Goal: Book appointment/travel/reservation

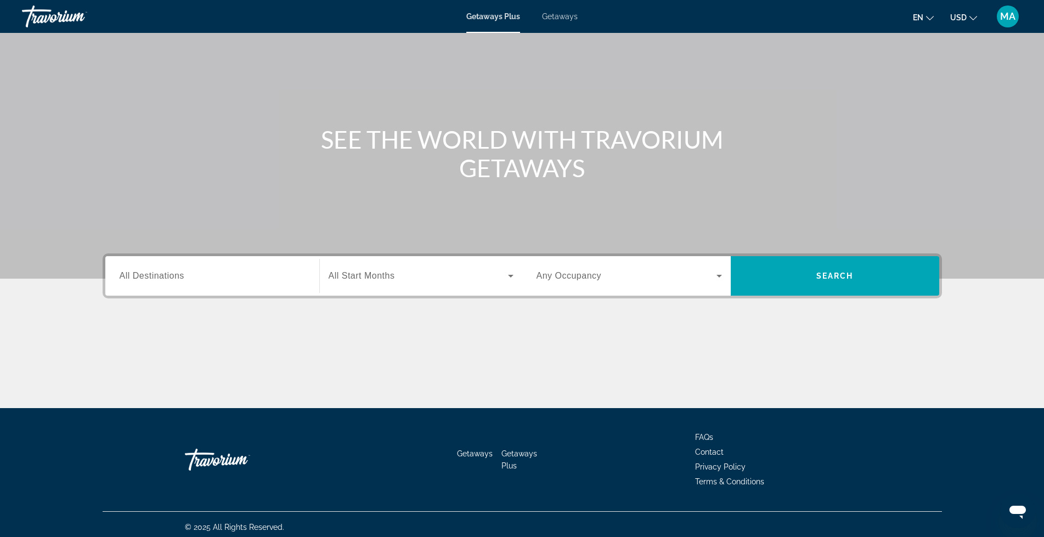
scroll to position [56, 0]
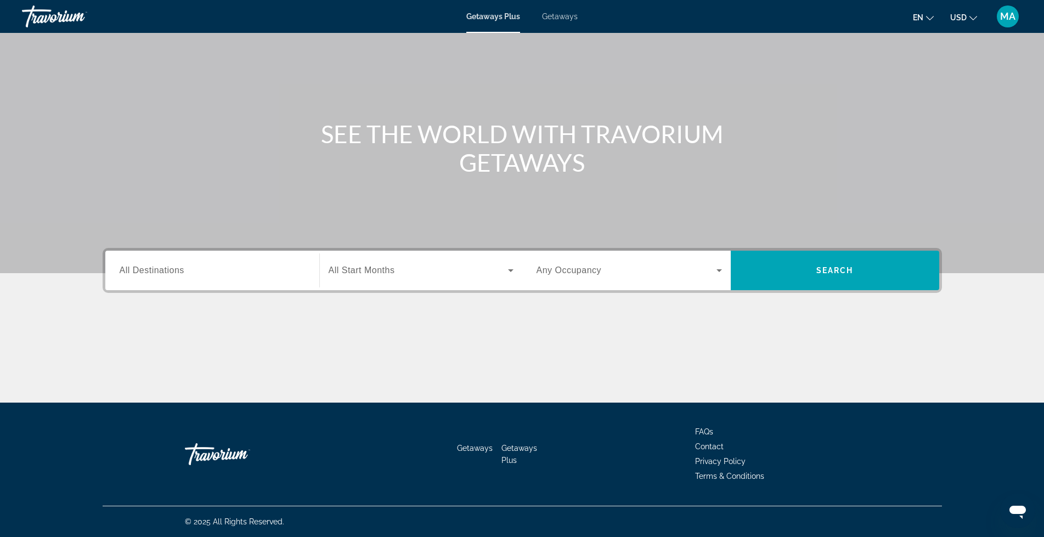
click at [290, 271] on input "Destination All Destinations" at bounding box center [212, 270] width 185 height 13
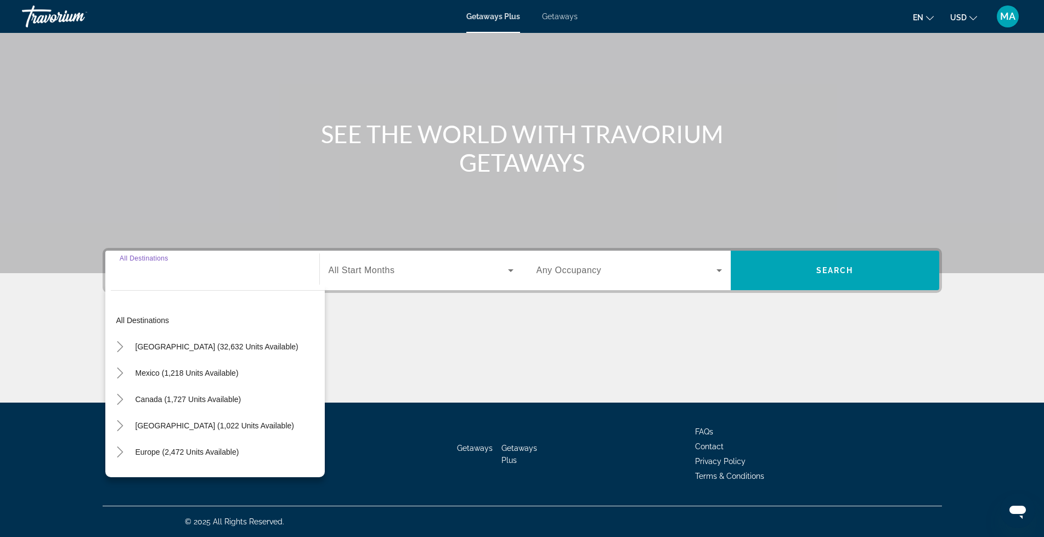
drag, startPoint x: 183, startPoint y: 277, endPoint x: 157, endPoint y: 267, distance: 26.9
click at [173, 275] on input "Destination All Destinations" at bounding box center [212, 270] width 185 height 13
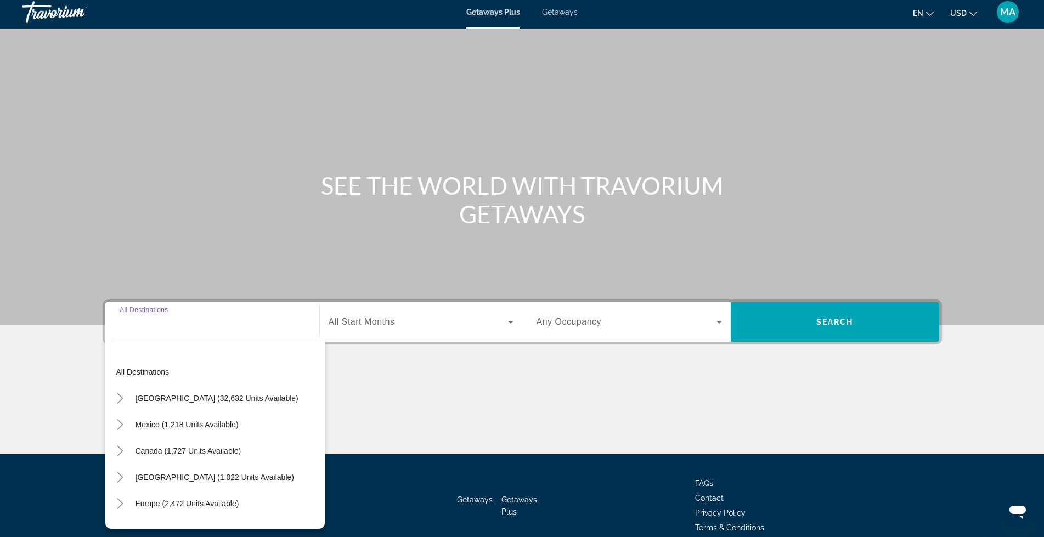
scroll to position [0, 0]
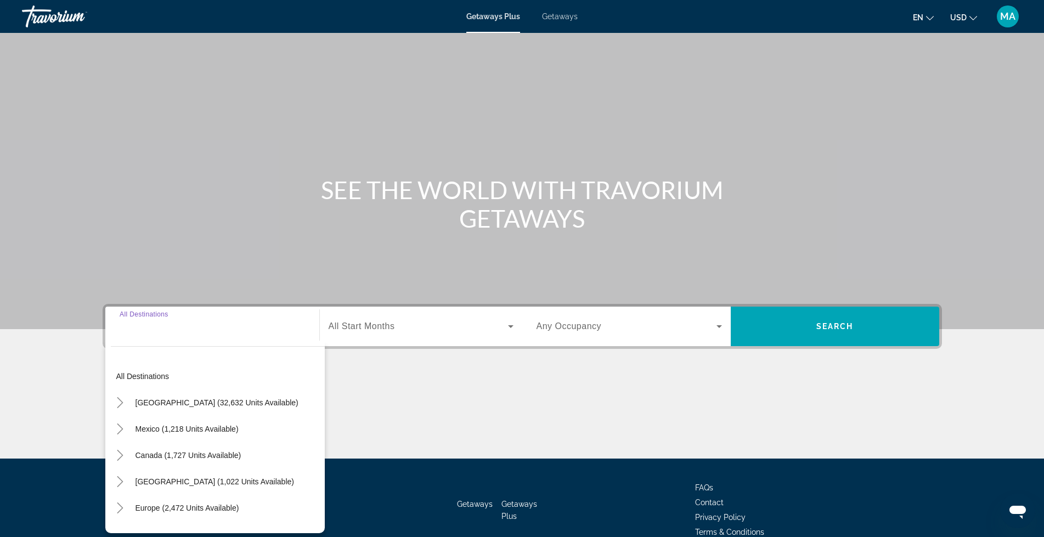
click at [153, 324] on input "Destination All Destinations" at bounding box center [212, 326] width 185 height 13
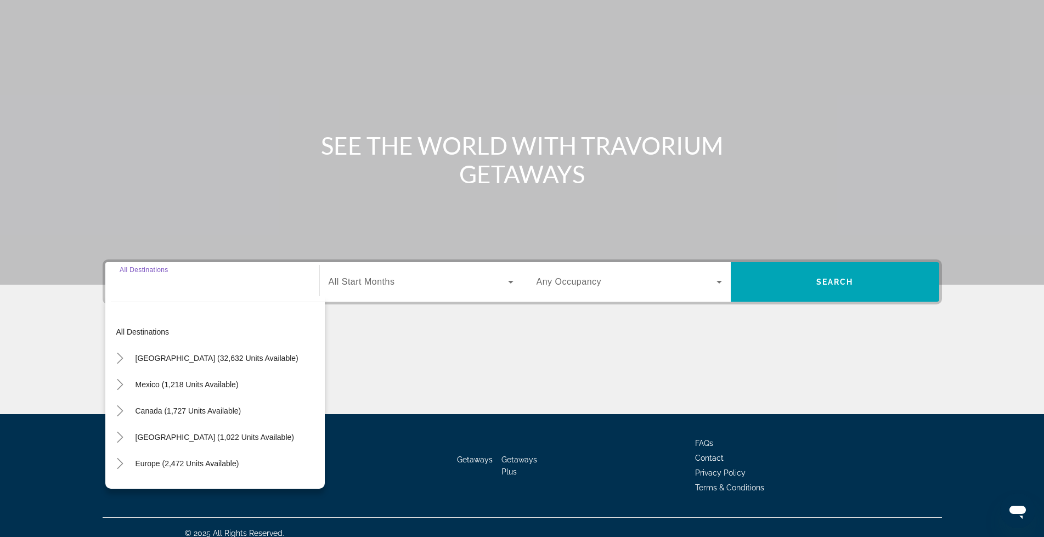
scroll to position [56, 0]
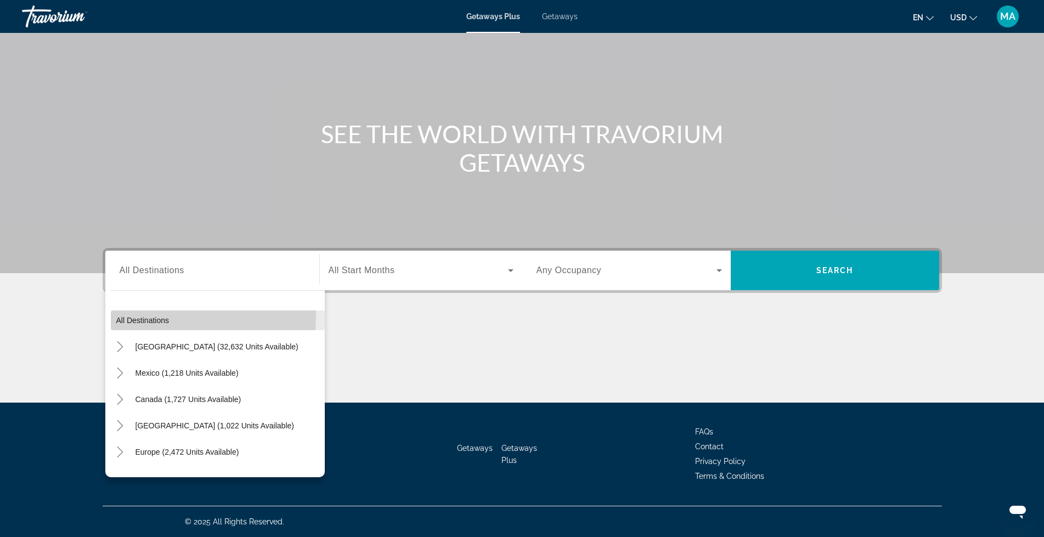
click at [134, 316] on span "Search widget" at bounding box center [218, 320] width 214 height 26
type input "**********"
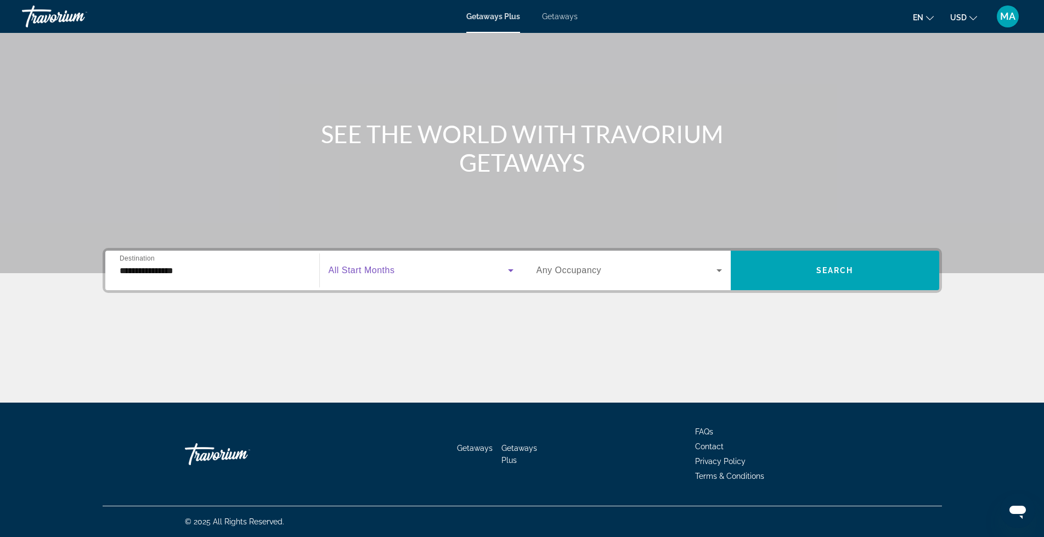
click at [509, 271] on icon "Search widget" at bounding box center [510, 270] width 13 height 13
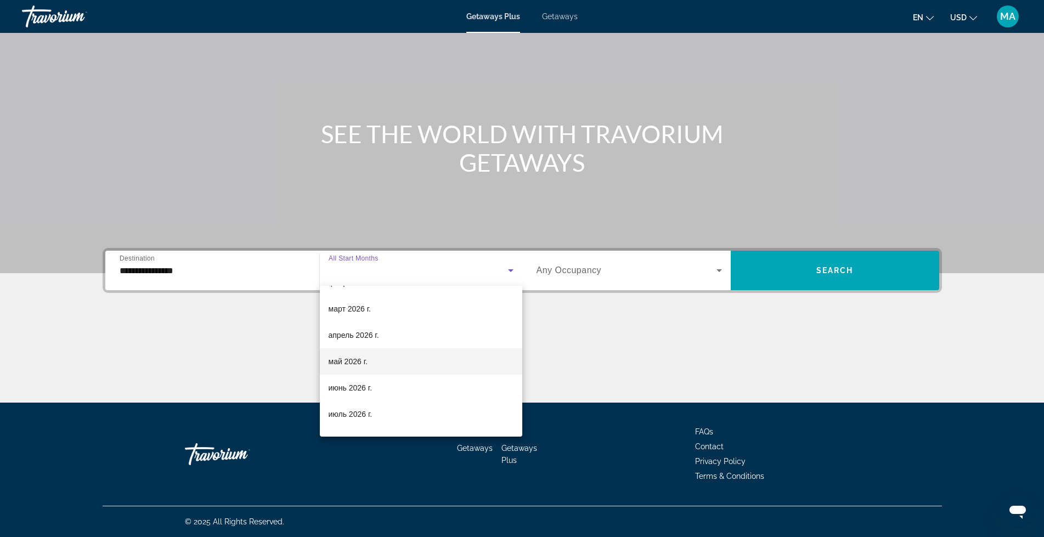
scroll to position [183, 0]
click at [363, 382] on span "июнь 2026 г." at bounding box center [351, 384] width 44 height 13
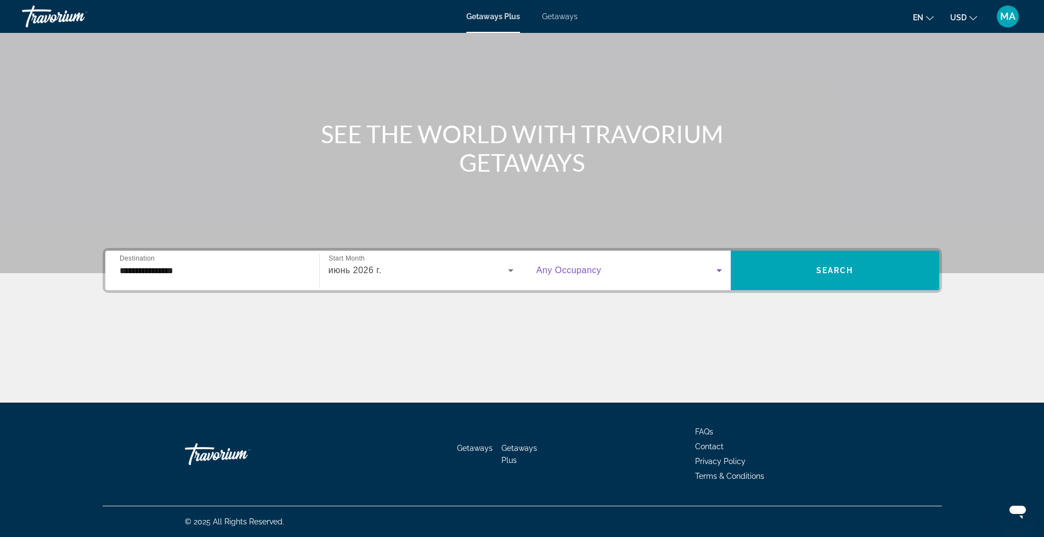
click at [723, 273] on icon "Search widget" at bounding box center [719, 270] width 13 height 13
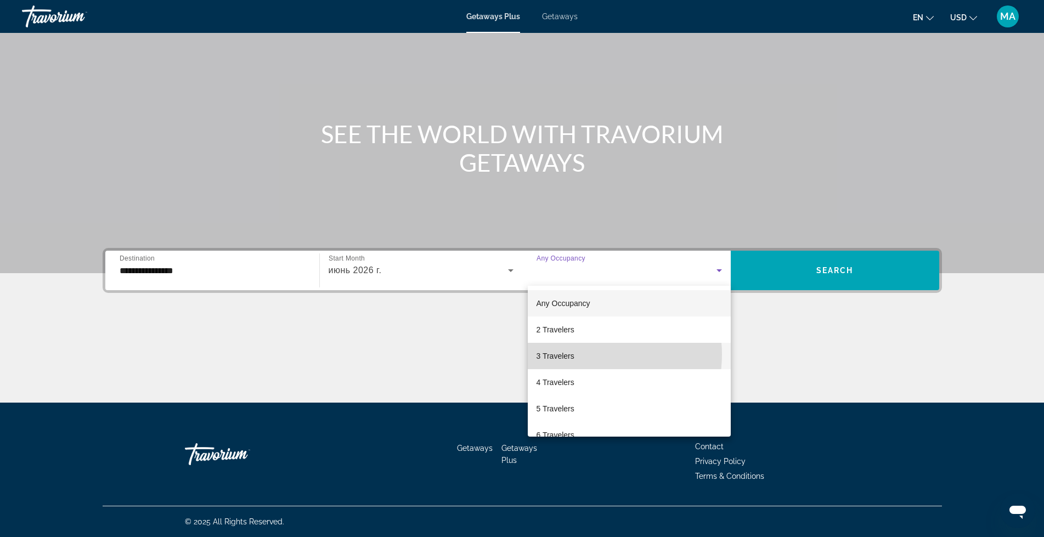
click at [584, 354] on mat-option "3 Travelers" at bounding box center [629, 356] width 203 height 26
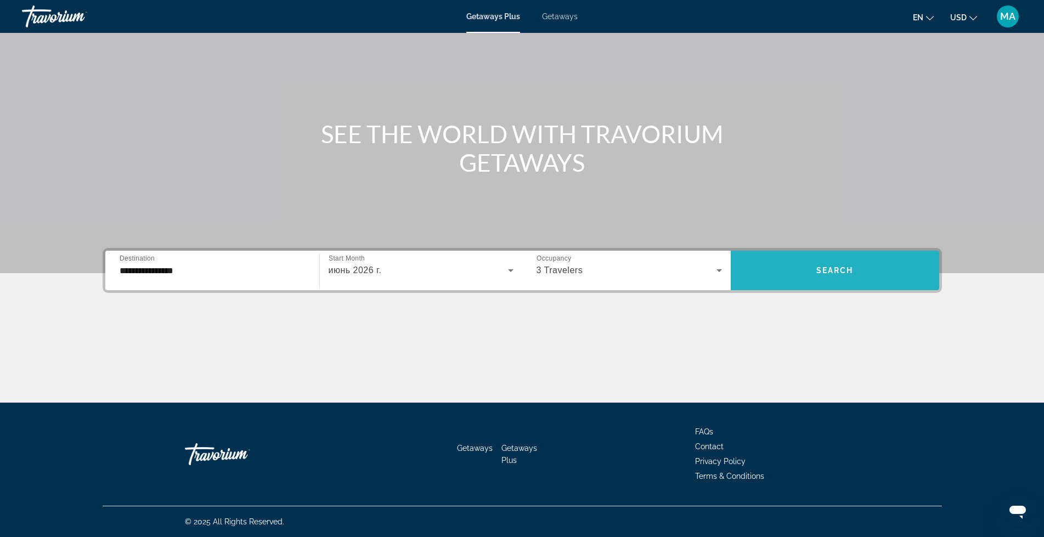
click at [838, 263] on span "Search widget" at bounding box center [835, 270] width 209 height 26
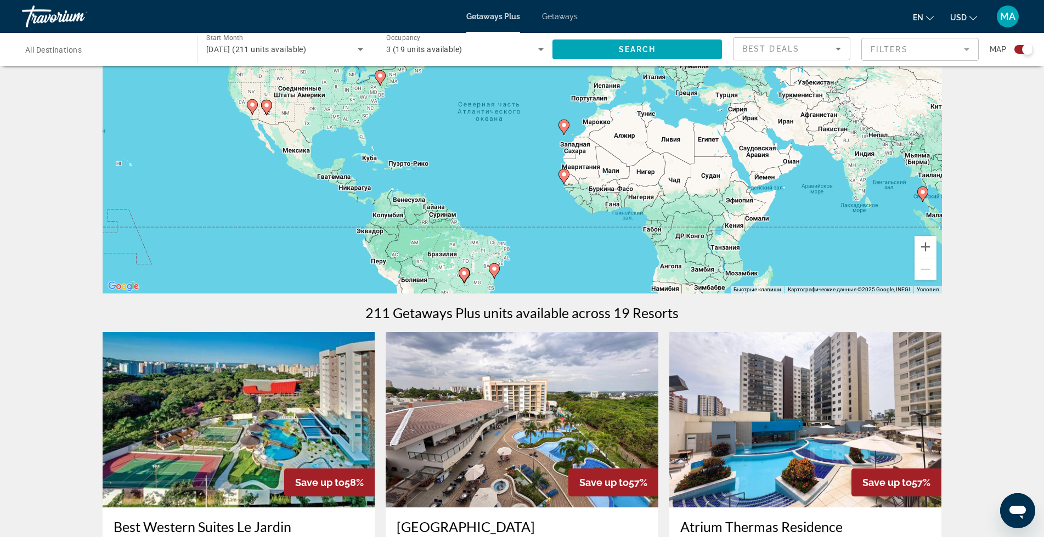
scroll to position [110, 0]
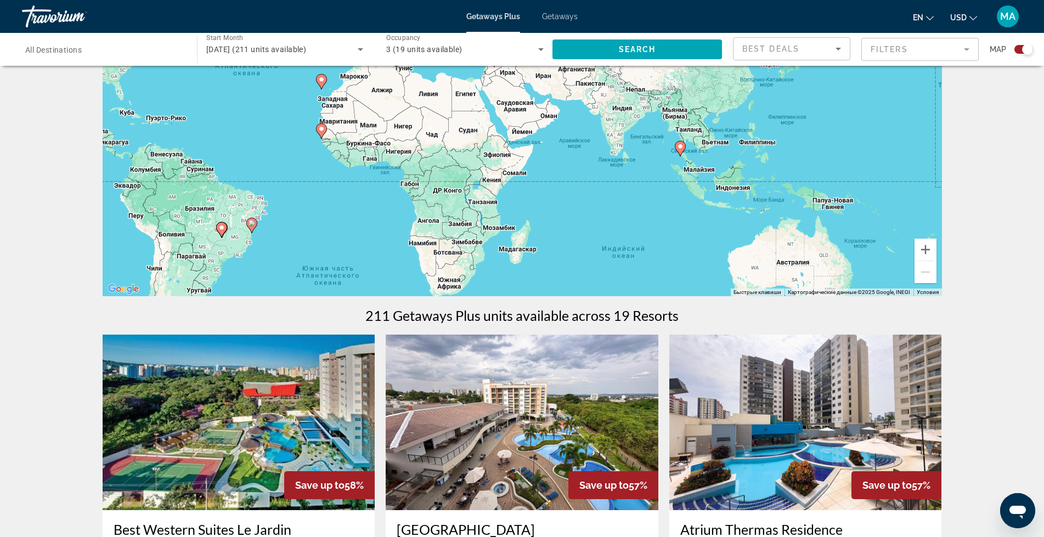
drag, startPoint x: 741, startPoint y: 222, endPoint x: 497, endPoint y: 173, distance: 249.0
click at [497, 173] on div "Чтобы активировать перетаскивание с помощью клавиатуры, нажмите Alt + Ввод. Пос…" at bounding box center [523, 131] width 840 height 329
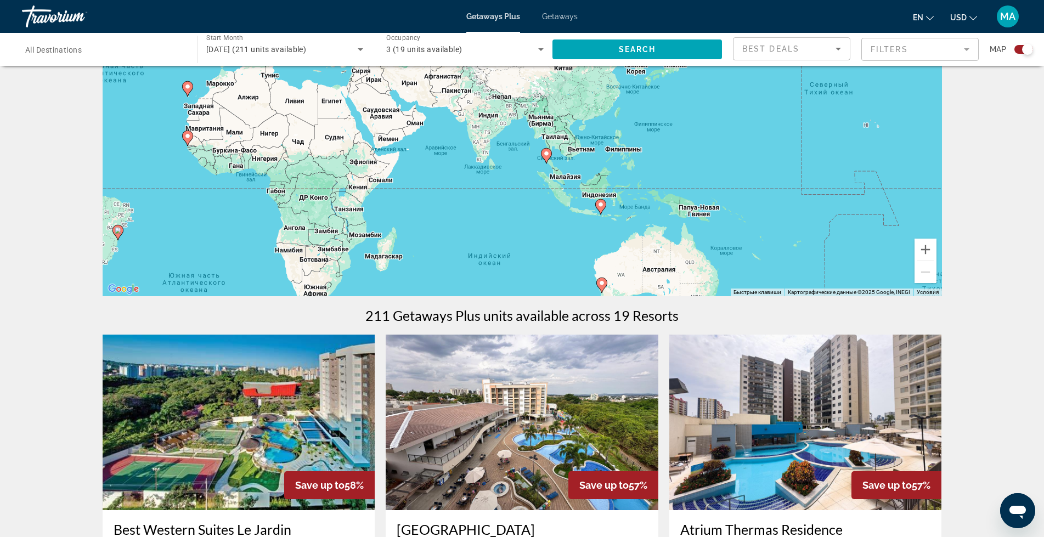
drag, startPoint x: 739, startPoint y: 186, endPoint x: 612, endPoint y: 190, distance: 126.3
click at [612, 190] on div "Чтобы активировать перетаскивание с помощью клавиатуры, нажмите Alt + Ввод. Пос…" at bounding box center [523, 131] width 840 height 329
click at [601, 204] on image "Main content" at bounding box center [600, 204] width 7 height 7
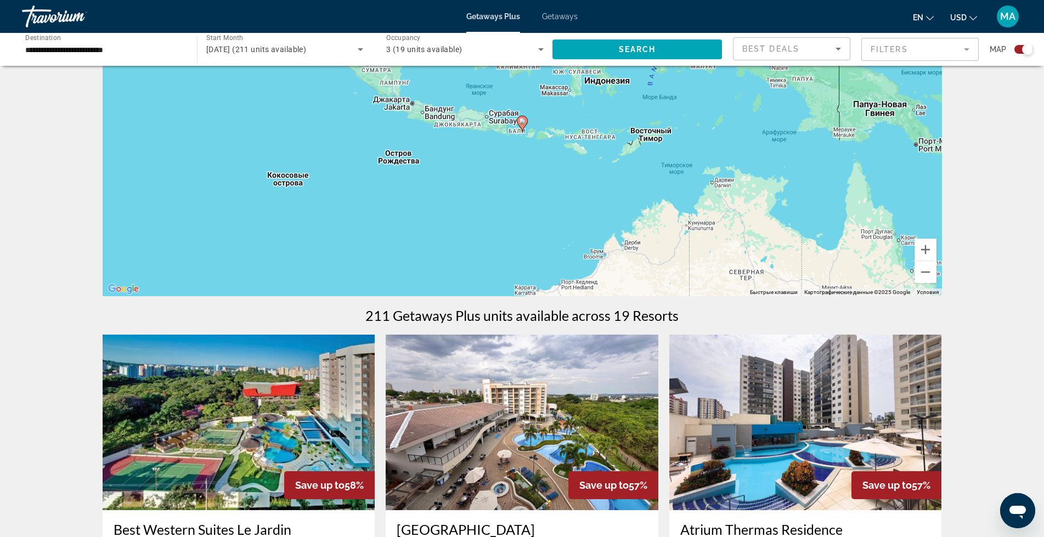
click at [522, 125] on icon "Main content" at bounding box center [522, 123] width 10 height 14
type input "**********"
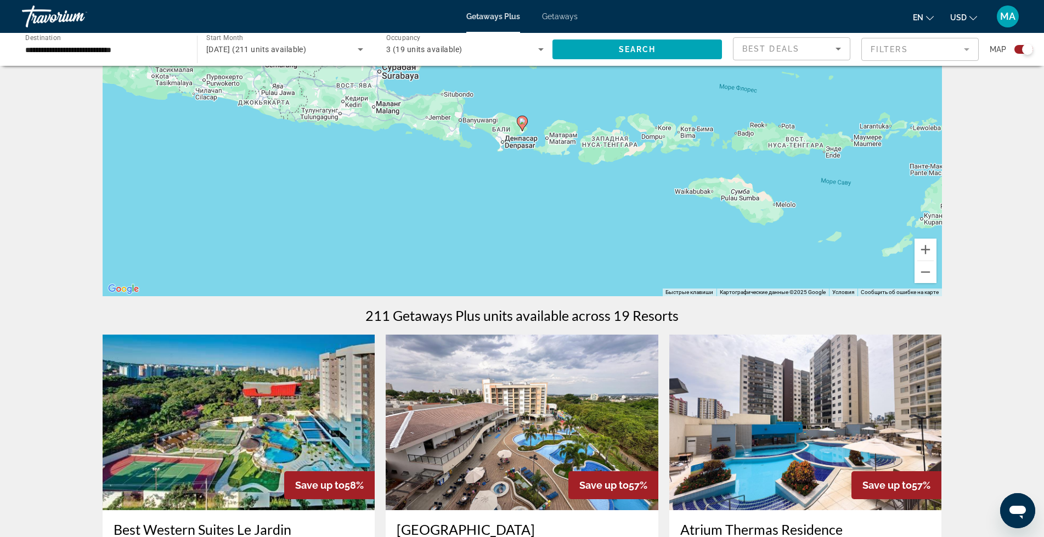
click at [525, 129] on gmp-advanced-marker "Main content" at bounding box center [522, 123] width 11 height 16
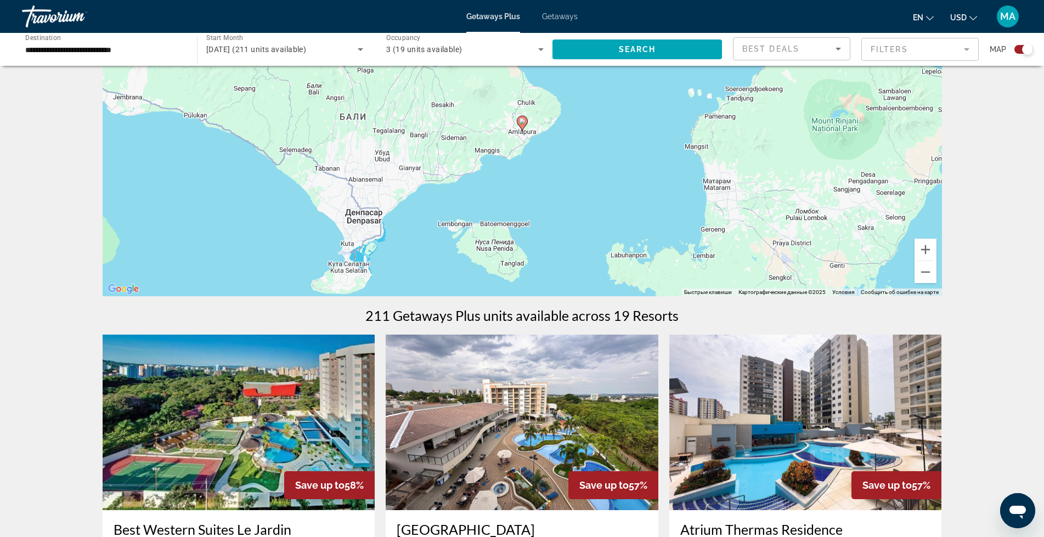
click at [521, 125] on icon "Main content" at bounding box center [522, 123] width 10 height 14
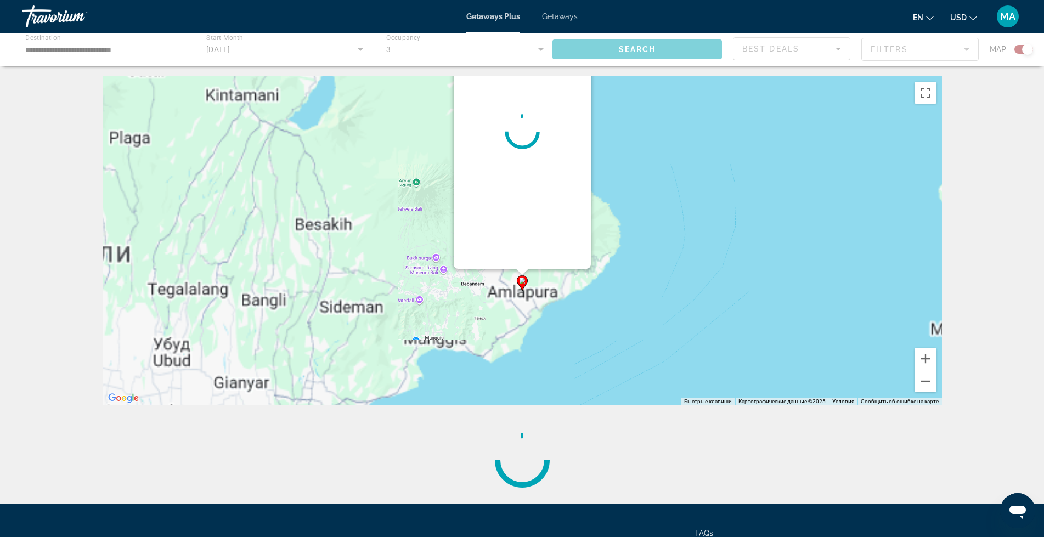
scroll to position [0, 0]
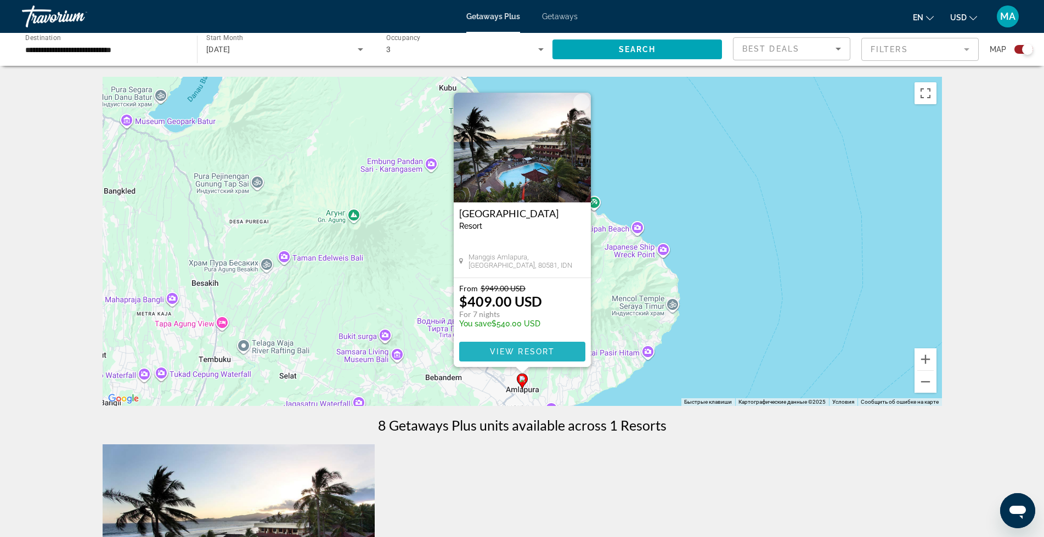
click at [522, 348] on span "View Resort" at bounding box center [521, 351] width 65 height 9
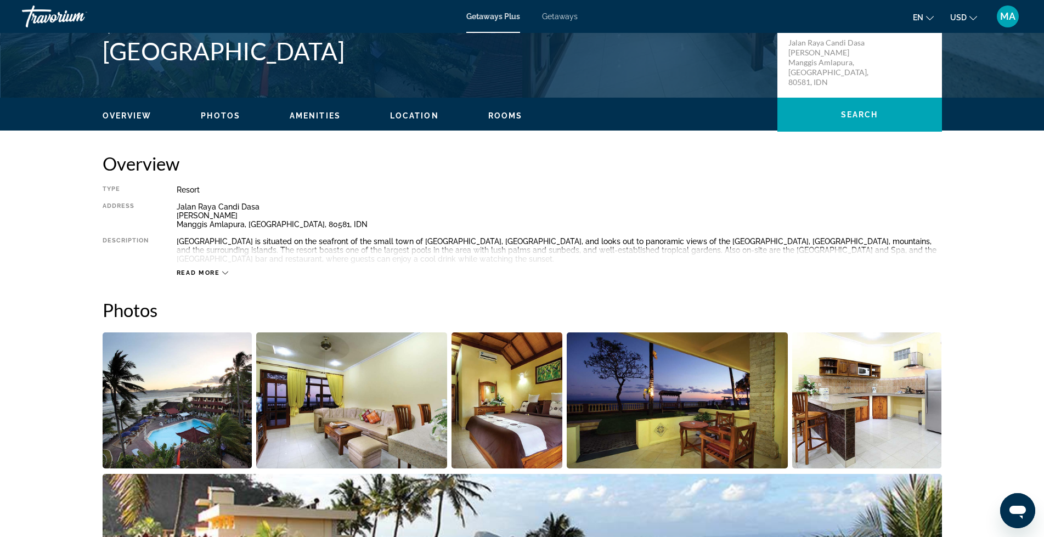
scroll to position [274, 0]
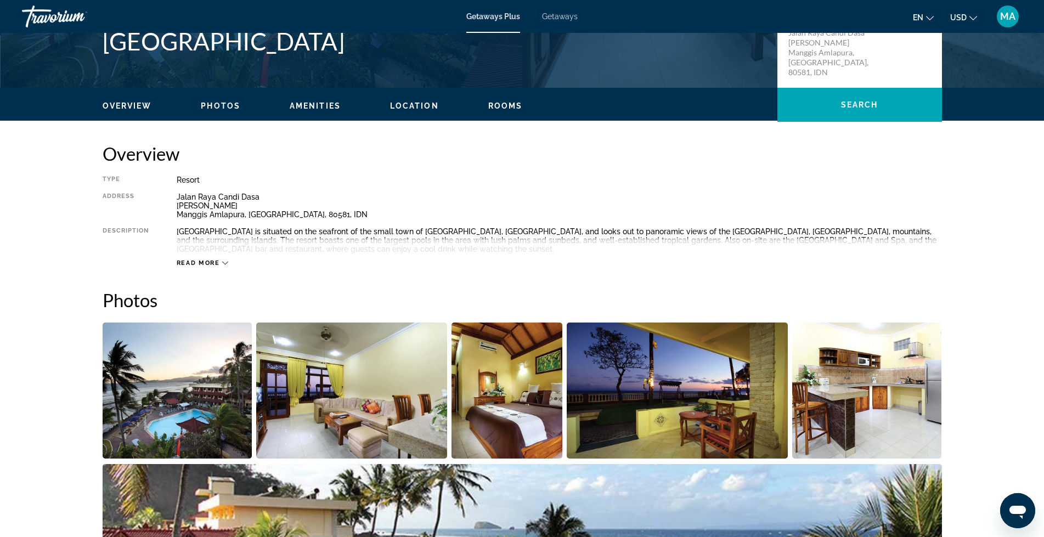
click at [186, 261] on span "Read more" at bounding box center [198, 263] width 43 height 7
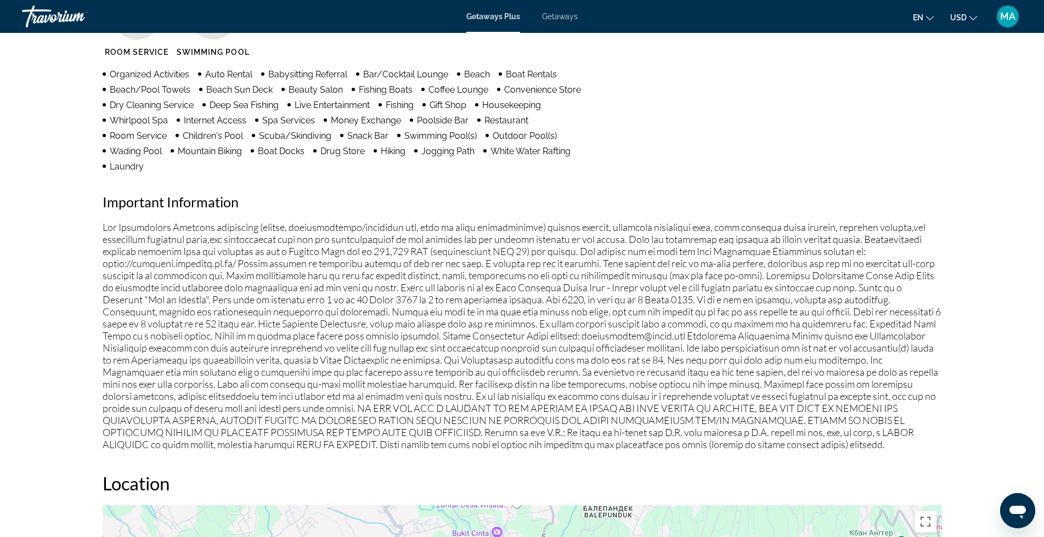
scroll to position [951, 0]
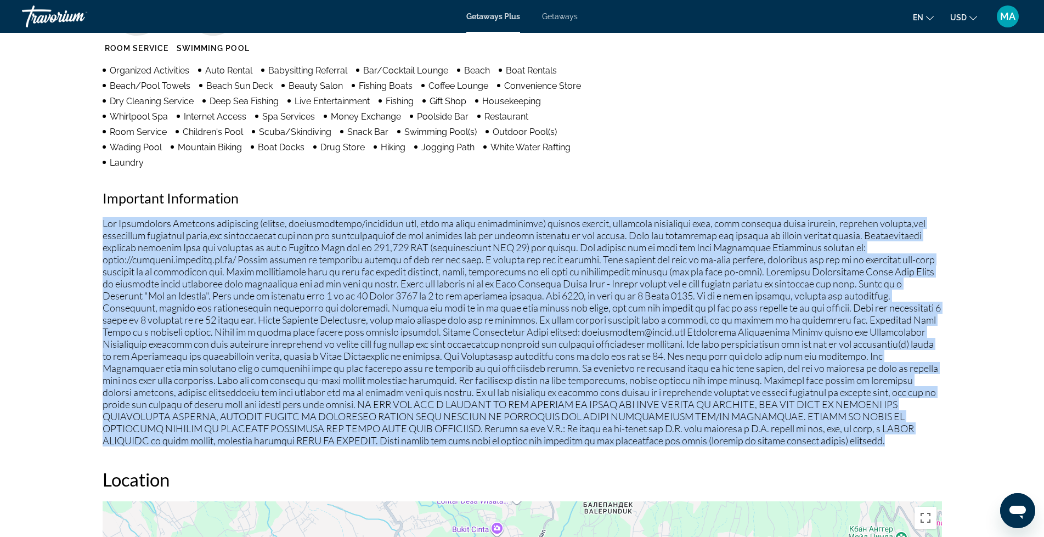
drag, startPoint x: 103, startPoint y: 205, endPoint x: 669, endPoint y: 425, distance: 606.8
click at [669, 425] on p "Main content" at bounding box center [523, 331] width 840 height 229
copy p "Fee Advisements Required surcharges (energy, accommodations/occupancy tax, fees…"
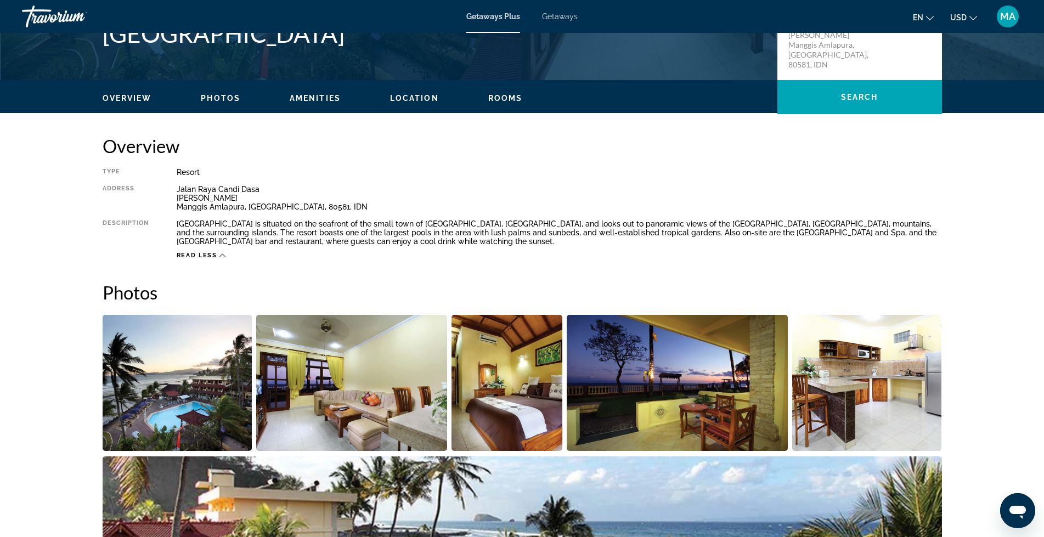
scroll to position [165, 0]
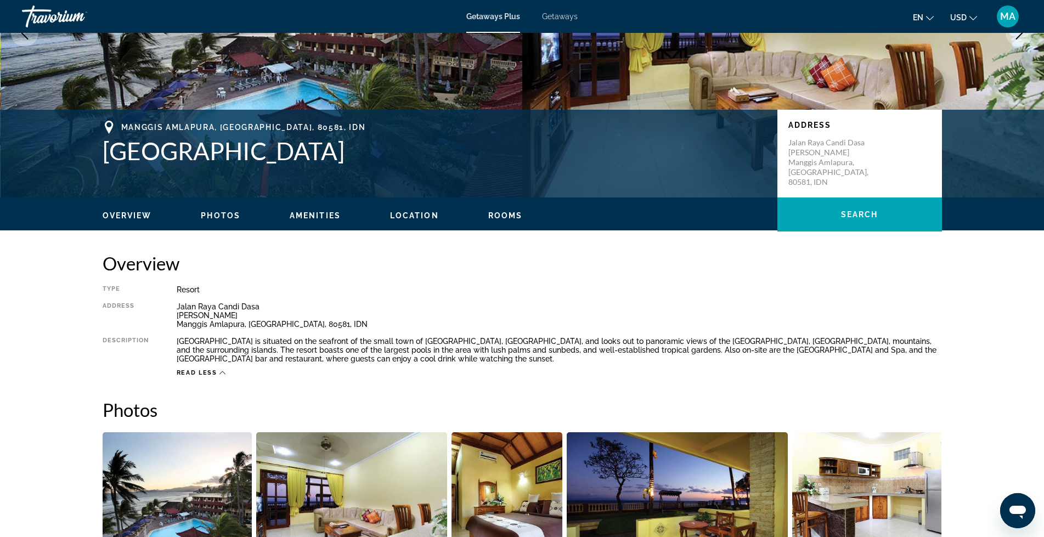
click at [221, 212] on span "Photos" at bounding box center [221, 215] width 40 height 9
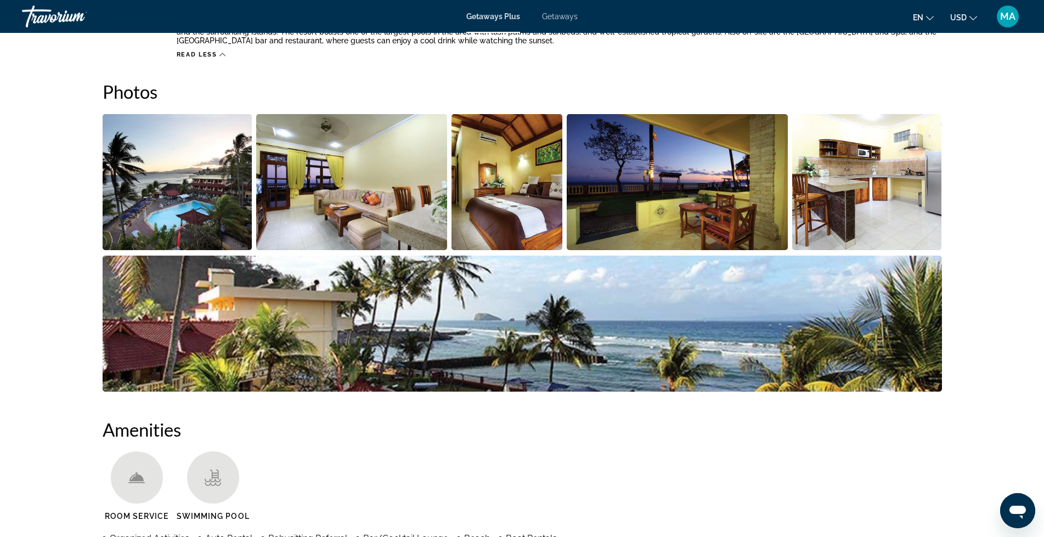
scroll to position [498, 0]
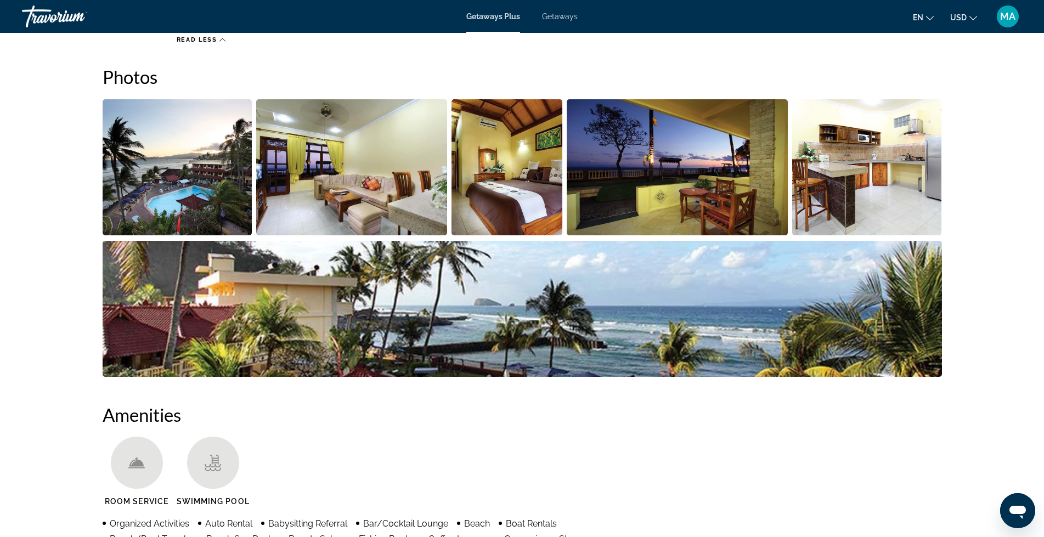
click at [132, 205] on img "Open full-screen image slider" at bounding box center [178, 167] width 150 height 136
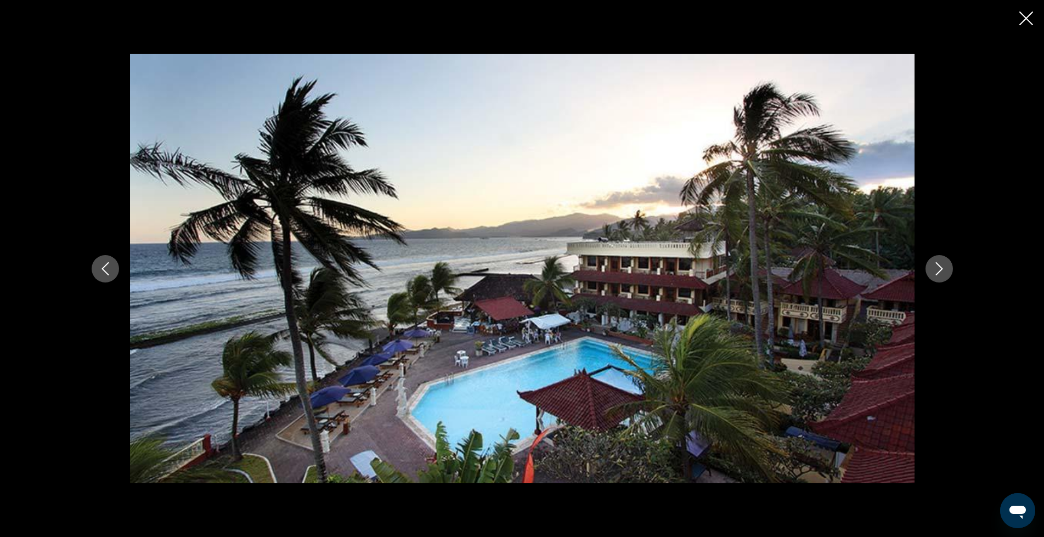
click at [940, 272] on icon "Next image" at bounding box center [939, 268] width 13 height 13
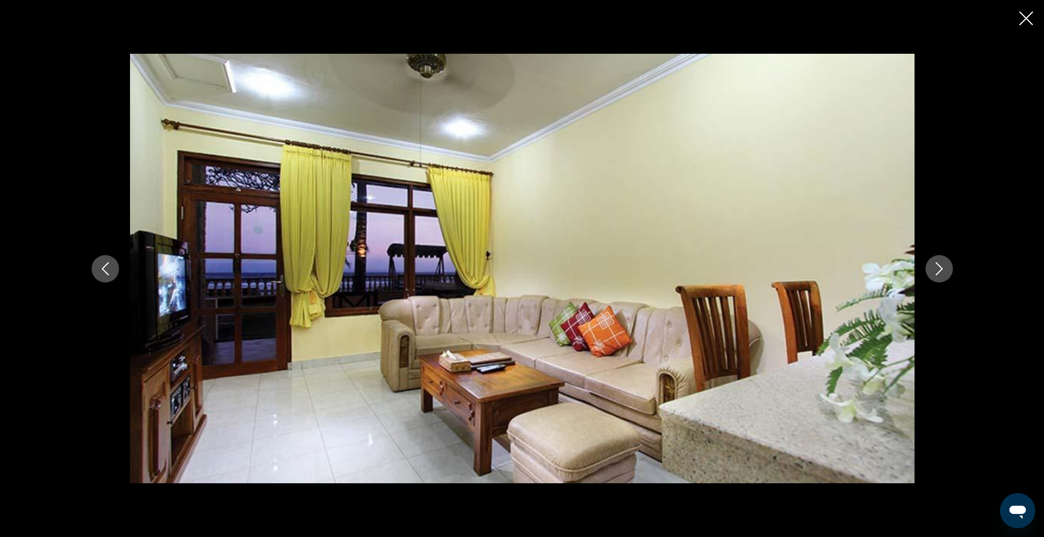
click at [941, 272] on icon "Next image" at bounding box center [939, 268] width 13 height 13
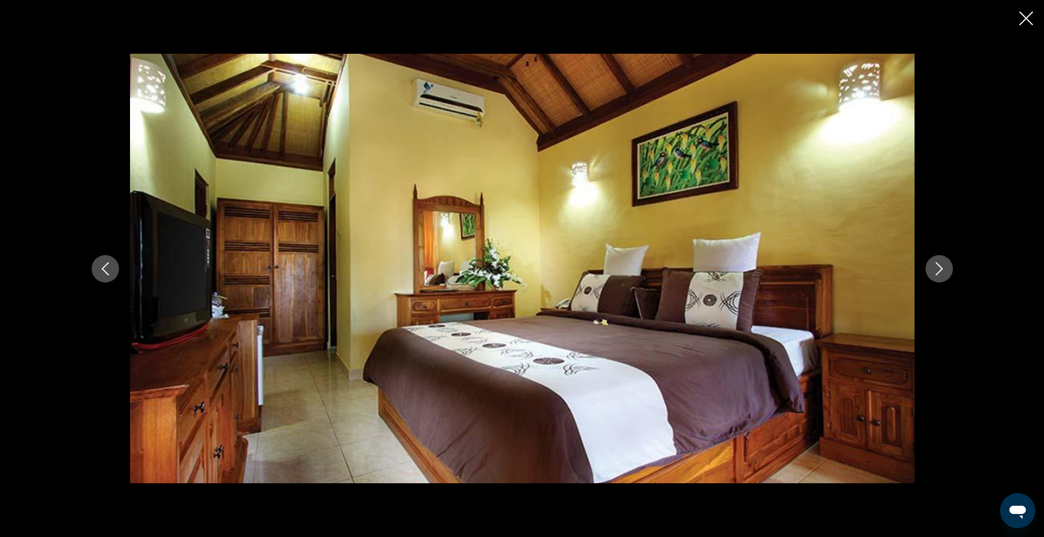
click at [941, 272] on icon "Next image" at bounding box center [939, 268] width 13 height 13
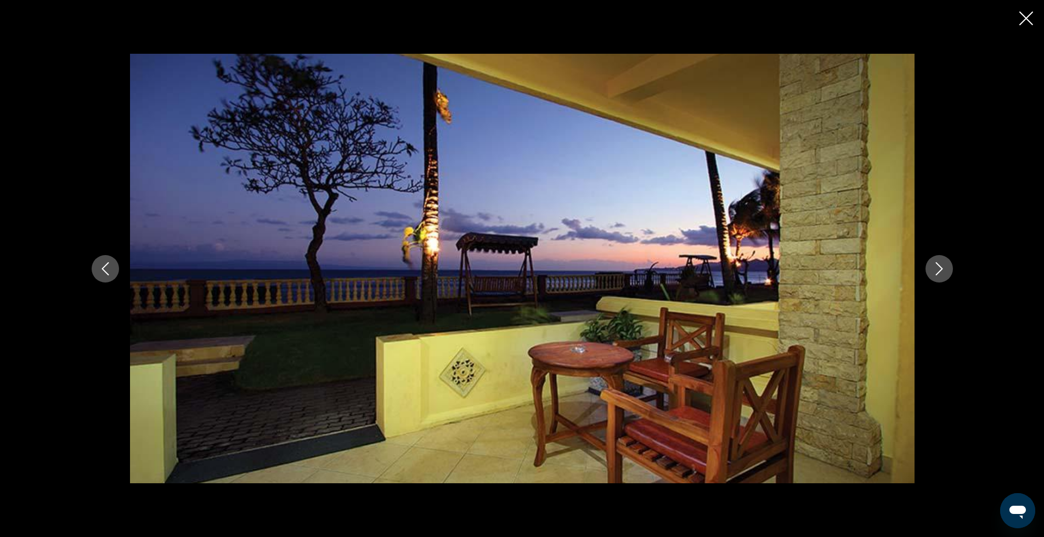
click at [941, 272] on icon "Next image" at bounding box center [939, 268] width 13 height 13
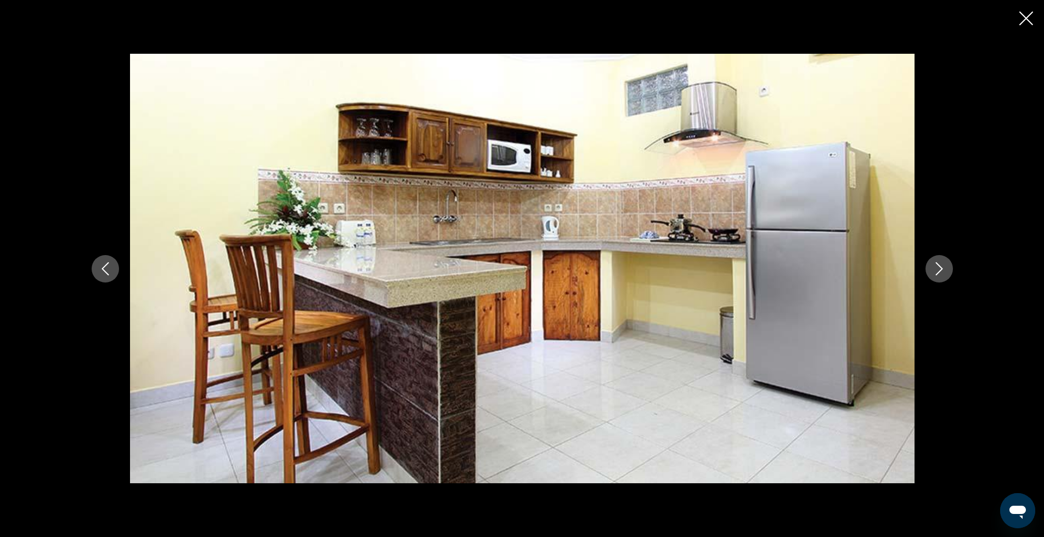
click at [941, 272] on icon "Next image" at bounding box center [939, 268] width 13 height 13
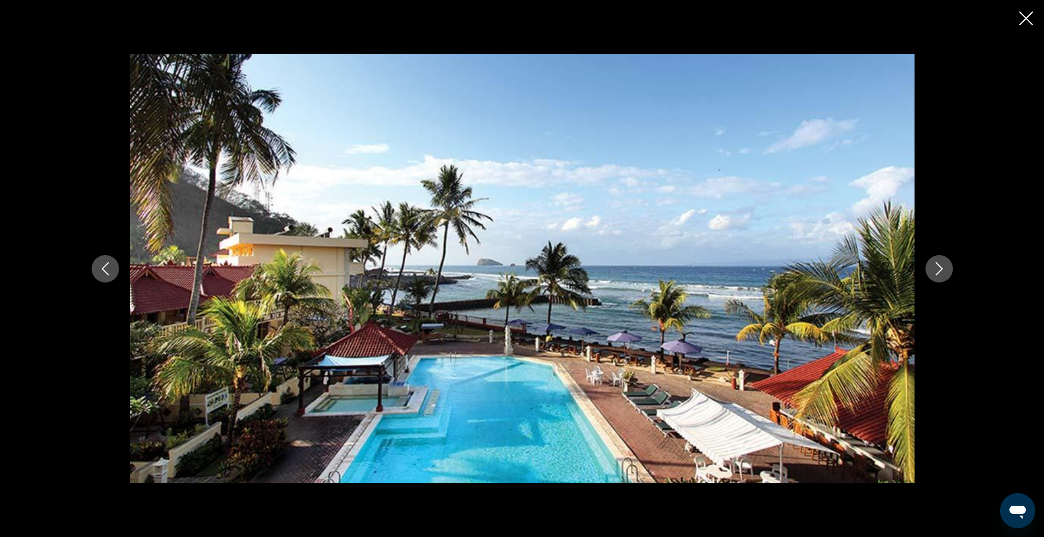
click at [941, 272] on icon "Next image" at bounding box center [939, 268] width 13 height 13
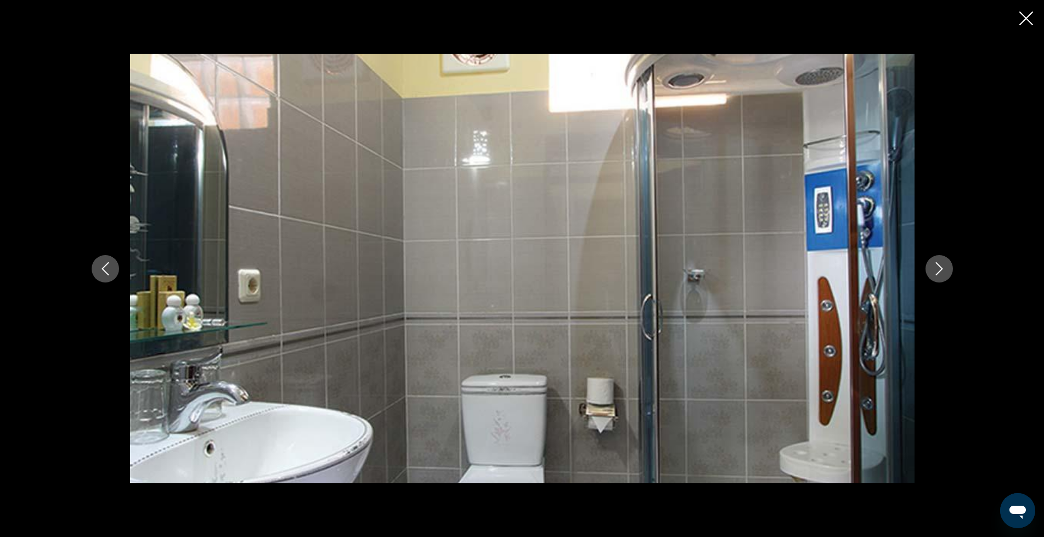
click at [941, 272] on icon "Next image" at bounding box center [939, 268] width 13 height 13
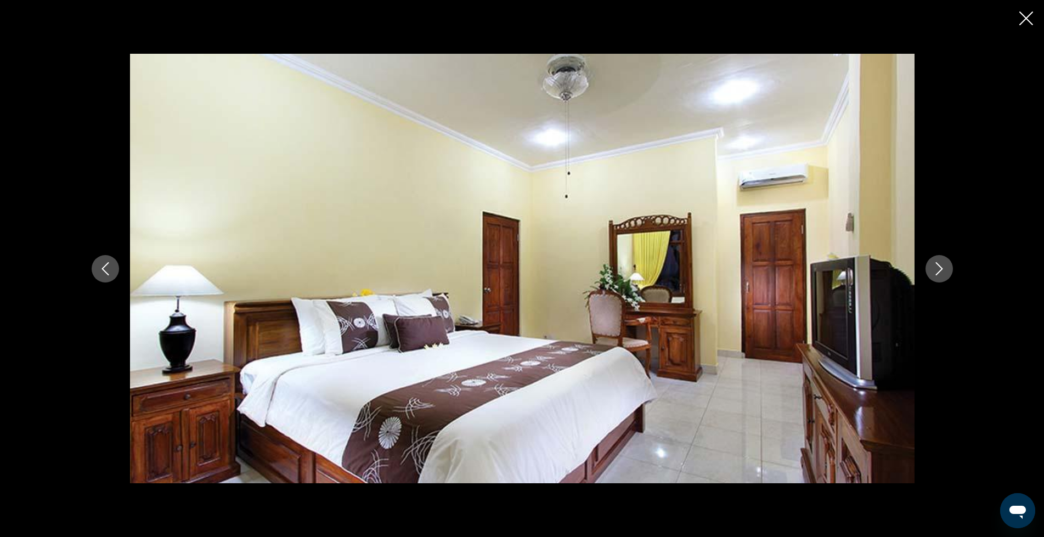
click at [1033, 9] on div "prev next" at bounding box center [522, 268] width 1044 height 537
click at [1028, 18] on icon "Close slideshow" at bounding box center [1027, 19] width 14 height 14
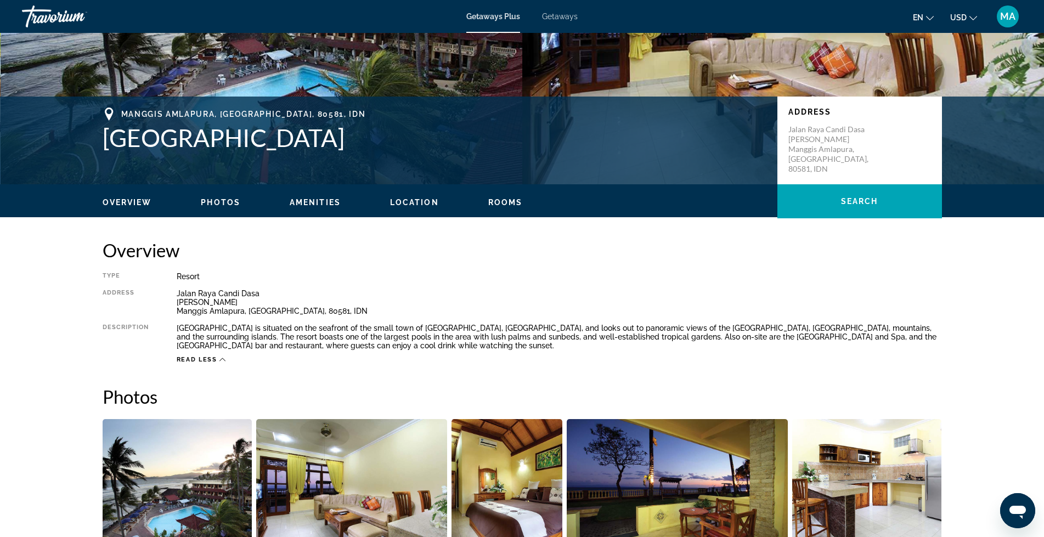
scroll to position [168, 0]
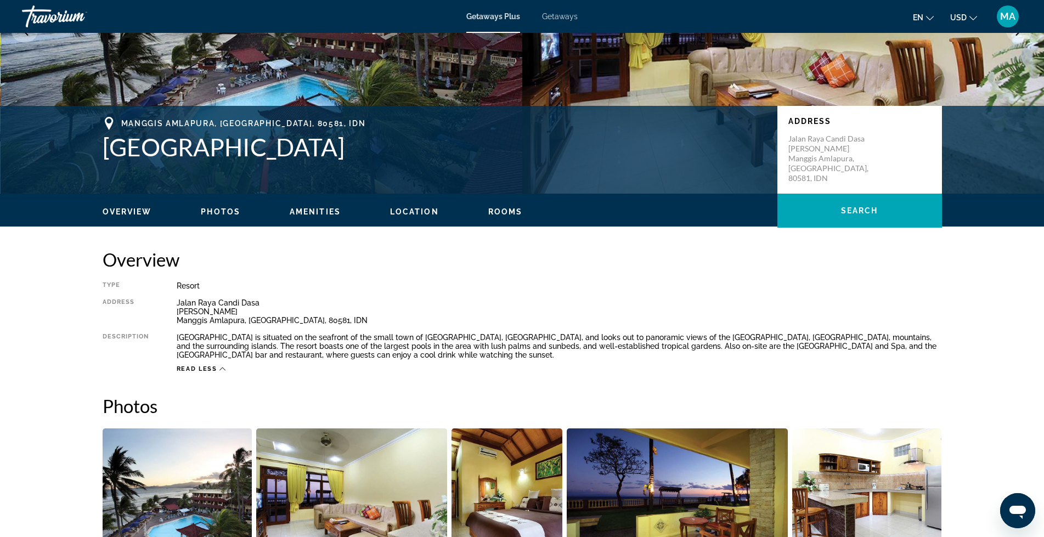
click at [212, 368] on span "Read less" at bounding box center [197, 368] width 41 height 7
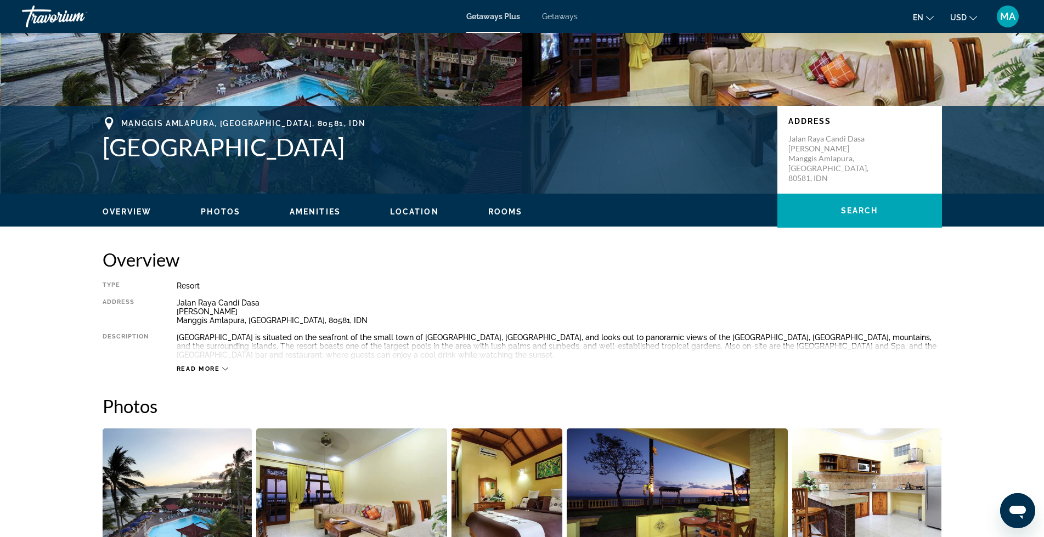
scroll to position [83, 0]
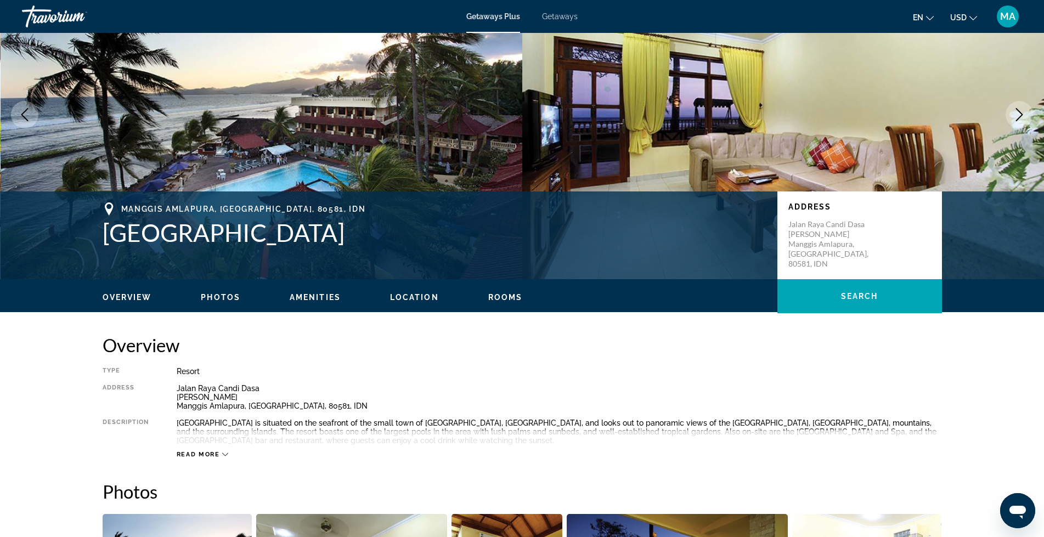
click at [202, 453] on span "Read more" at bounding box center [198, 454] width 43 height 7
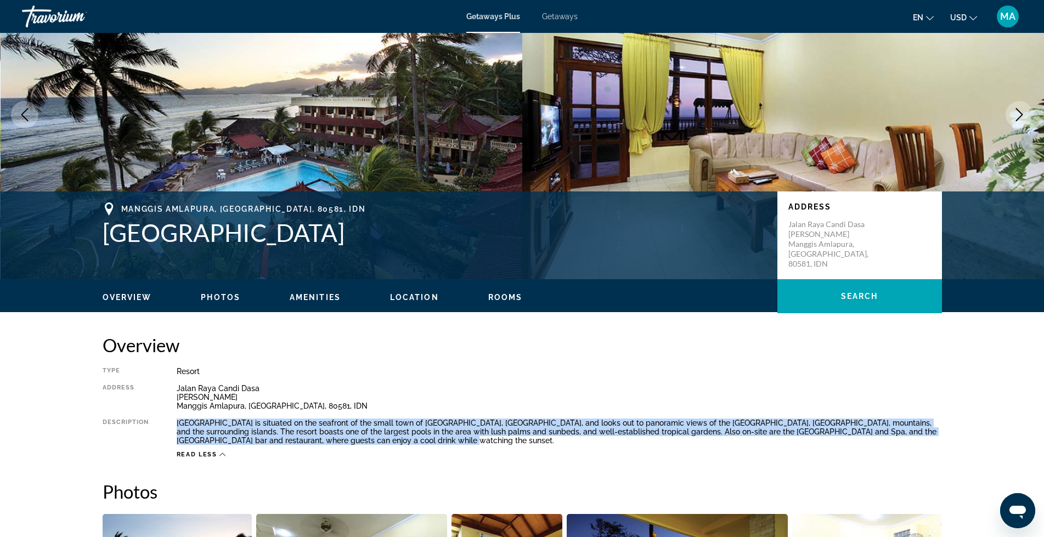
drag, startPoint x: 422, startPoint y: 438, endPoint x: 170, endPoint y: 419, distance: 252.6
click at [170, 419] on div "Type Resort All-Inclusive No All-Inclusive Address [GEOGRAPHIC_DATA][PERSON_NAM…" at bounding box center [523, 413] width 840 height 92
copy div "[GEOGRAPHIC_DATA] is situated on the seafront of the small town of [GEOGRAPHIC_…"
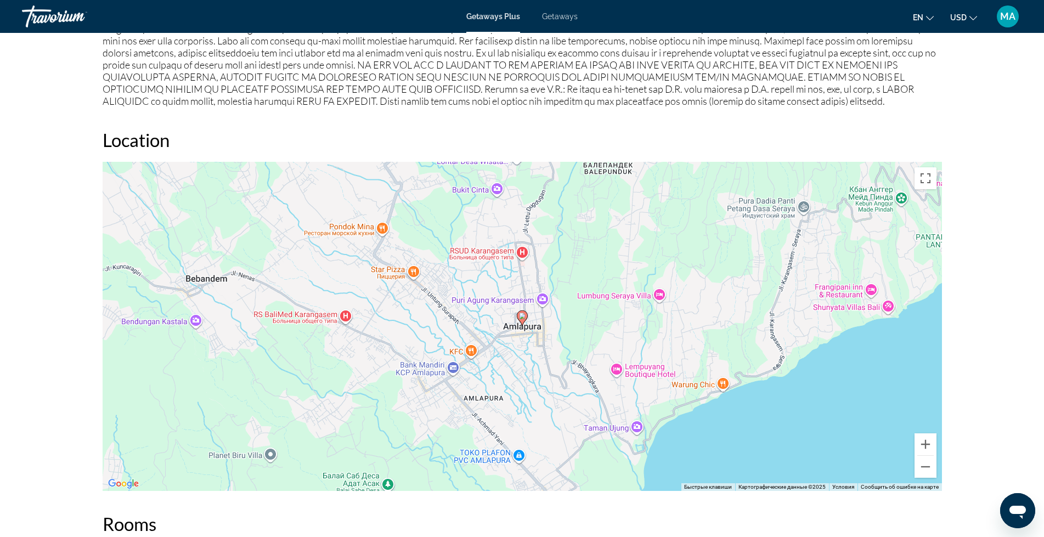
scroll to position [1116, 0]
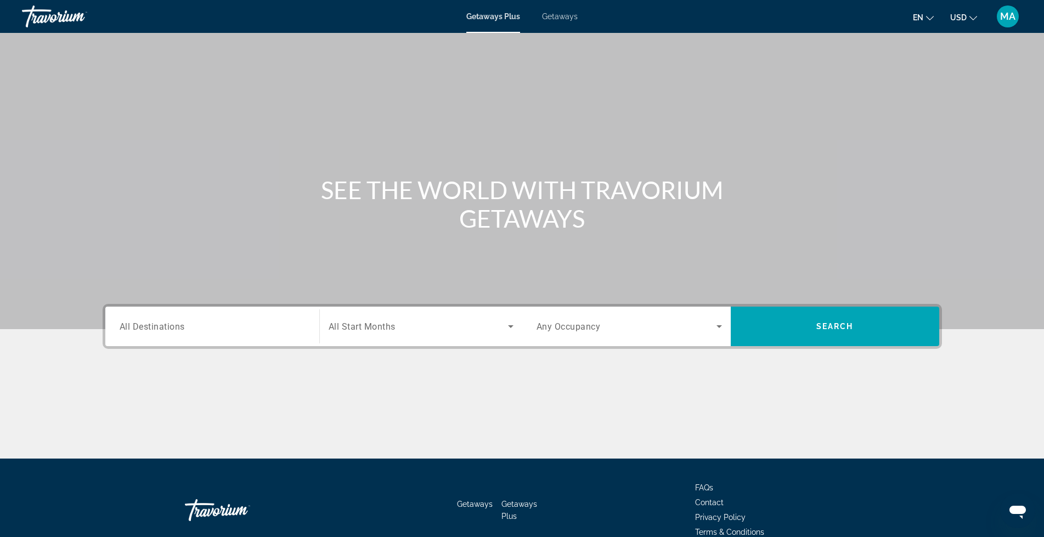
click at [509, 325] on icon "Search widget" at bounding box center [510, 326] width 13 height 13
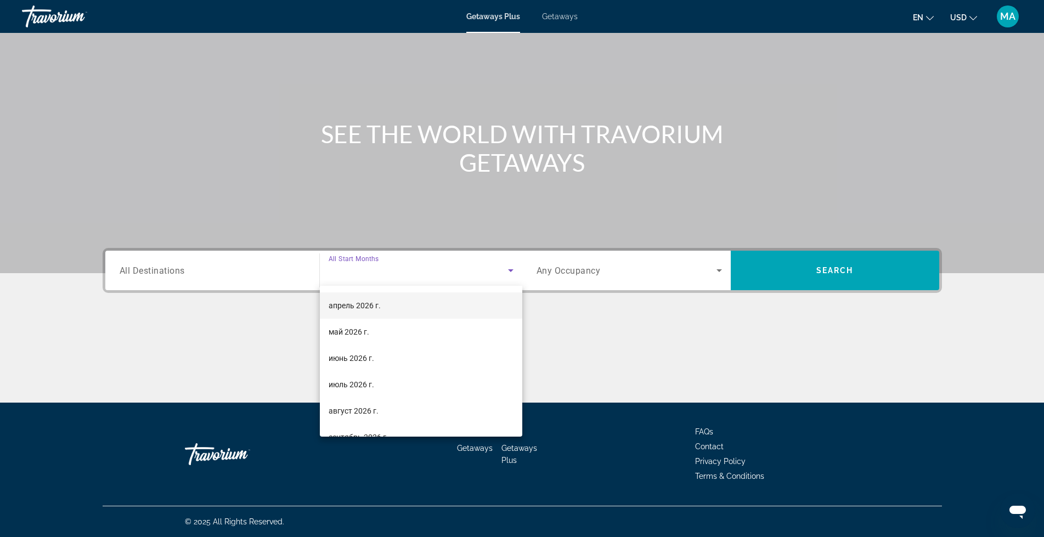
scroll to position [219, 0]
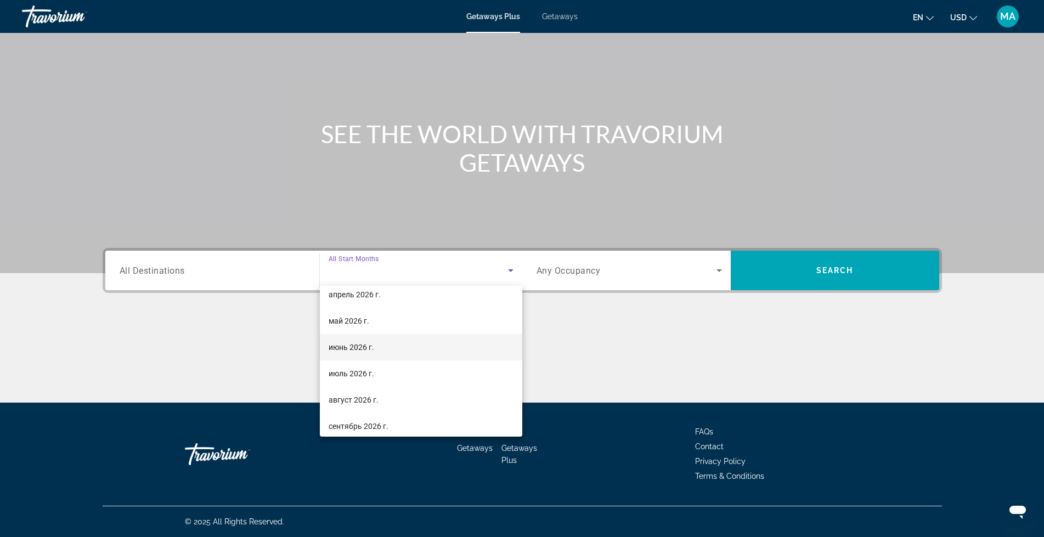
click at [353, 349] on span "июнь 2026 г." at bounding box center [352, 347] width 46 height 13
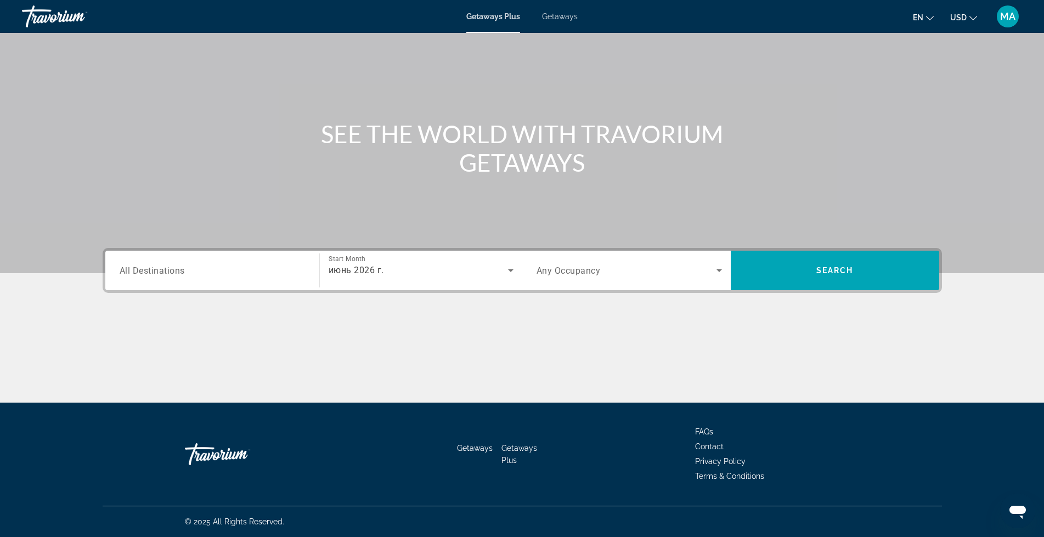
click at [181, 270] on span "All Destinations" at bounding box center [152, 270] width 65 height 10
click at [181, 270] on input "Destination All Destinations" at bounding box center [212, 270] width 185 height 13
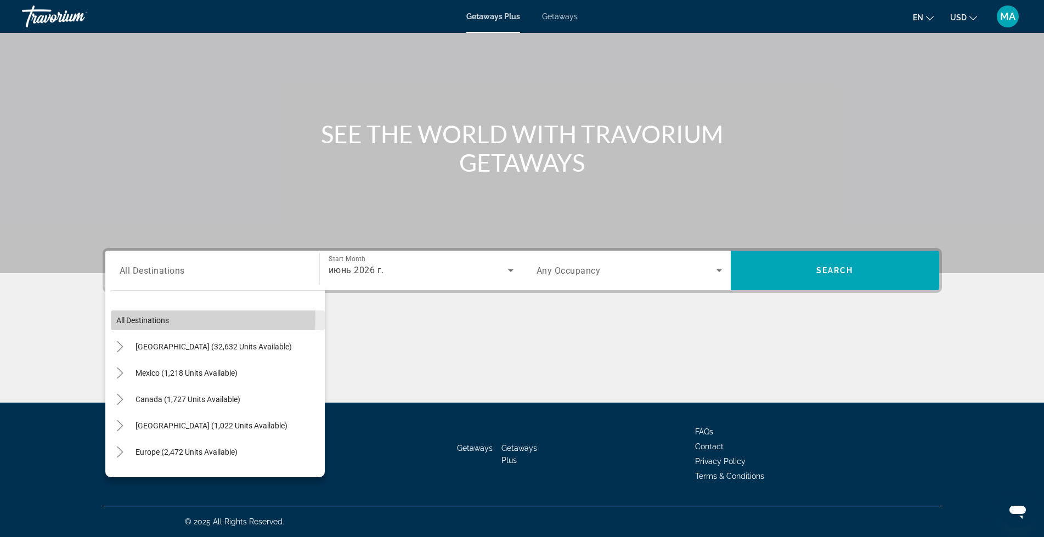
click at [162, 318] on span "All destinations" at bounding box center [142, 320] width 53 height 9
type input "**********"
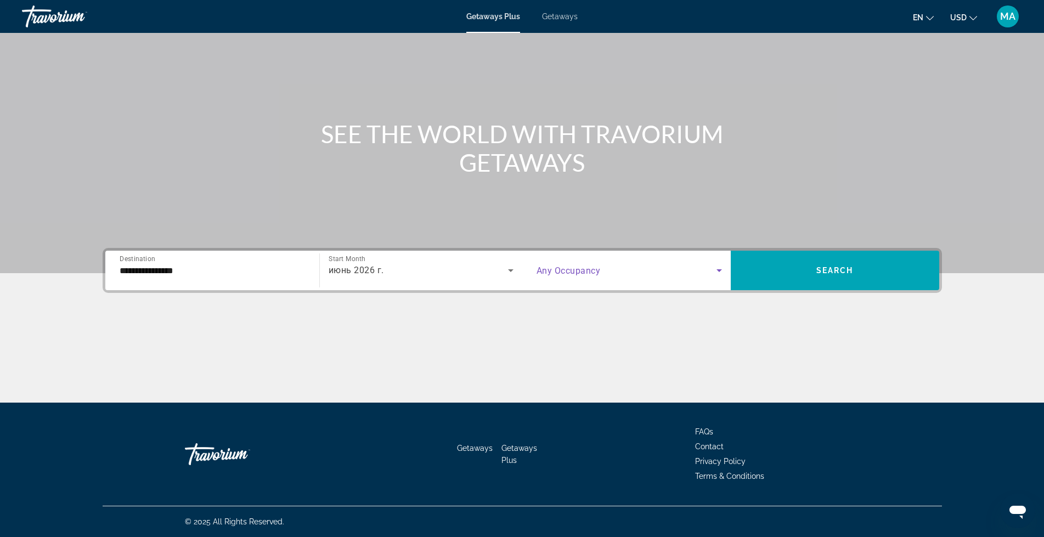
click at [710, 269] on span "Search widget" at bounding box center [627, 270] width 180 height 13
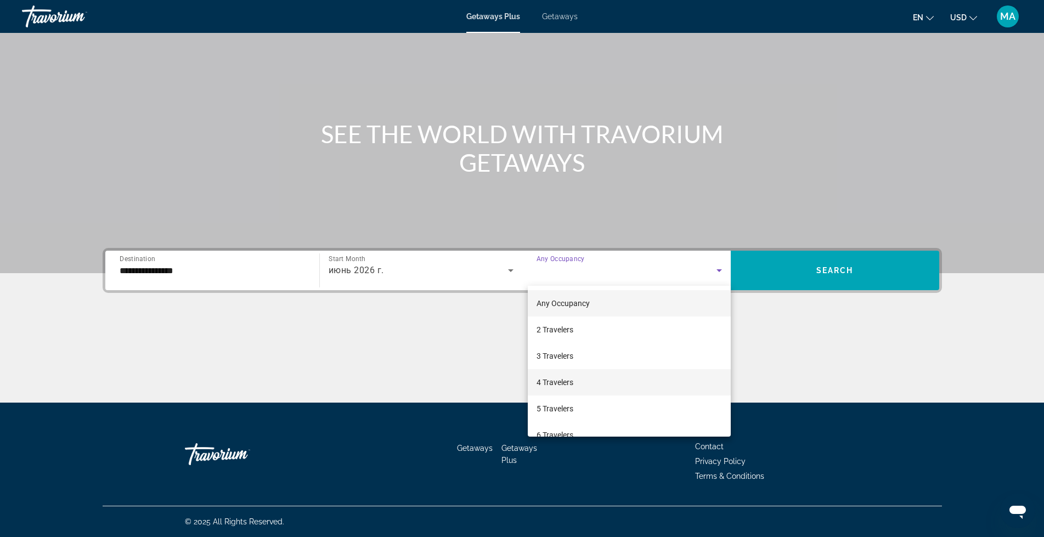
click at [547, 380] on span "4 Travelers" at bounding box center [555, 382] width 37 height 13
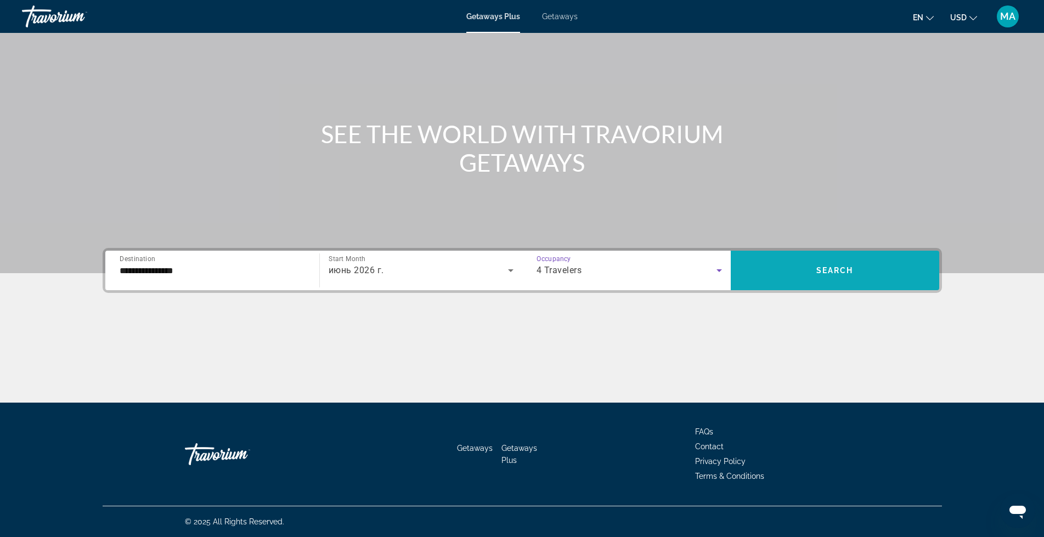
click at [882, 265] on span "Search widget" at bounding box center [835, 270] width 209 height 26
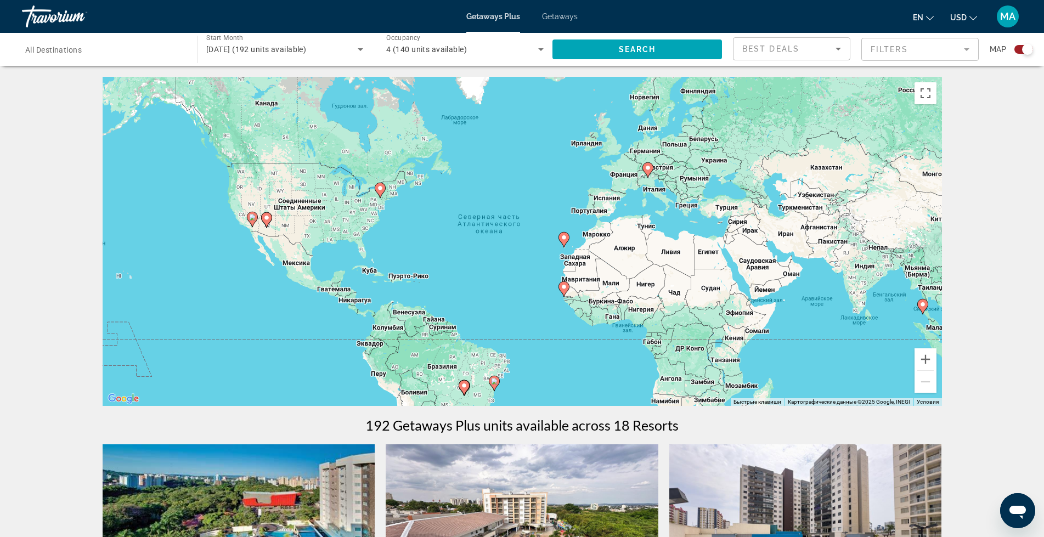
click at [649, 219] on div "Чтобы активировать перетаскивание с помощью клавиатуры, нажмите Alt + Ввод. Пос…" at bounding box center [523, 241] width 840 height 329
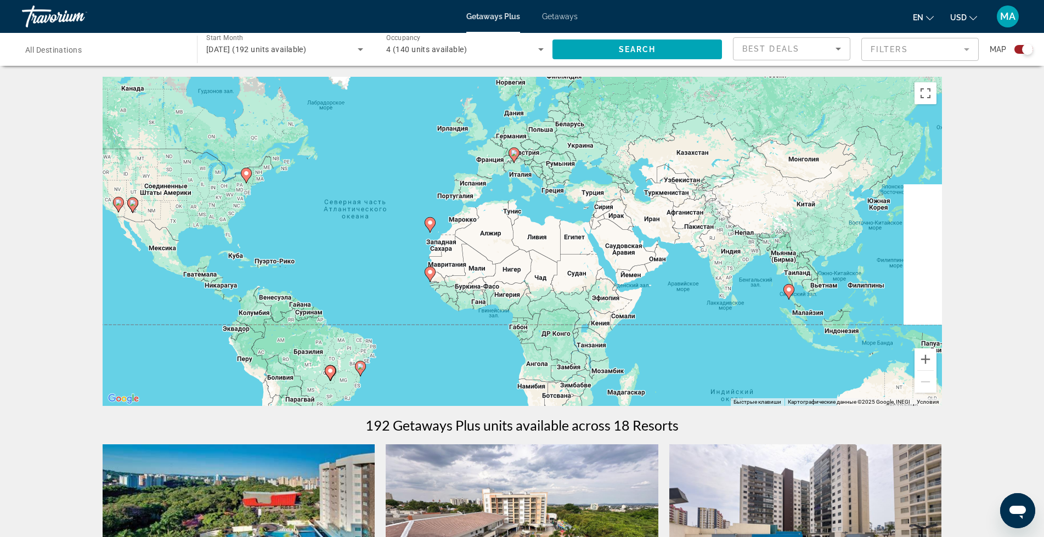
drag, startPoint x: 874, startPoint y: 301, endPoint x: 736, endPoint y: 286, distance: 138.0
click at [736, 286] on div "Чтобы активировать перетаскивание с помощью клавиатуры, нажмите Alt + Ввод. Пос…" at bounding box center [523, 241] width 840 height 329
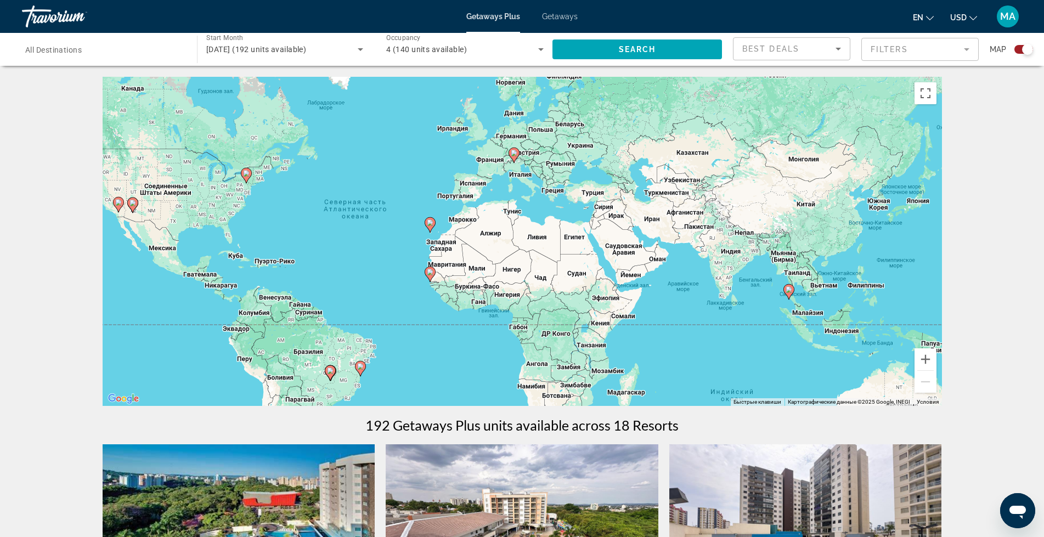
click at [800, 307] on div "Чтобы активировать перетаскивание с помощью клавиатуры, нажмите Alt + Ввод. Пос…" at bounding box center [523, 241] width 840 height 329
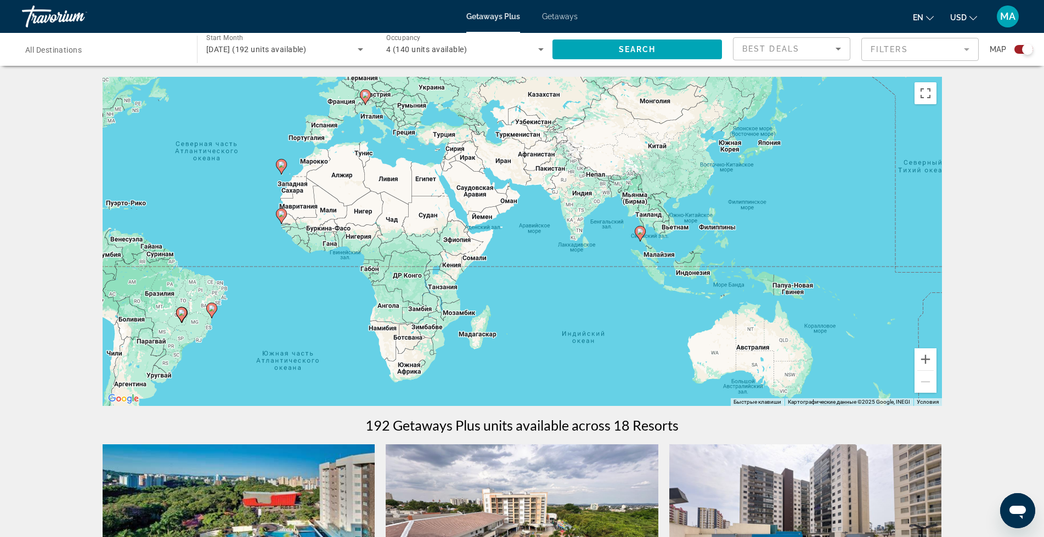
drag, startPoint x: 847, startPoint y: 315, endPoint x: 685, endPoint y: 265, distance: 169.4
click at [697, 256] on div "Чтобы активировать перетаскивание с помощью клавиатуры, нажмите Alt + Ввод. Пос…" at bounding box center [523, 241] width 840 height 329
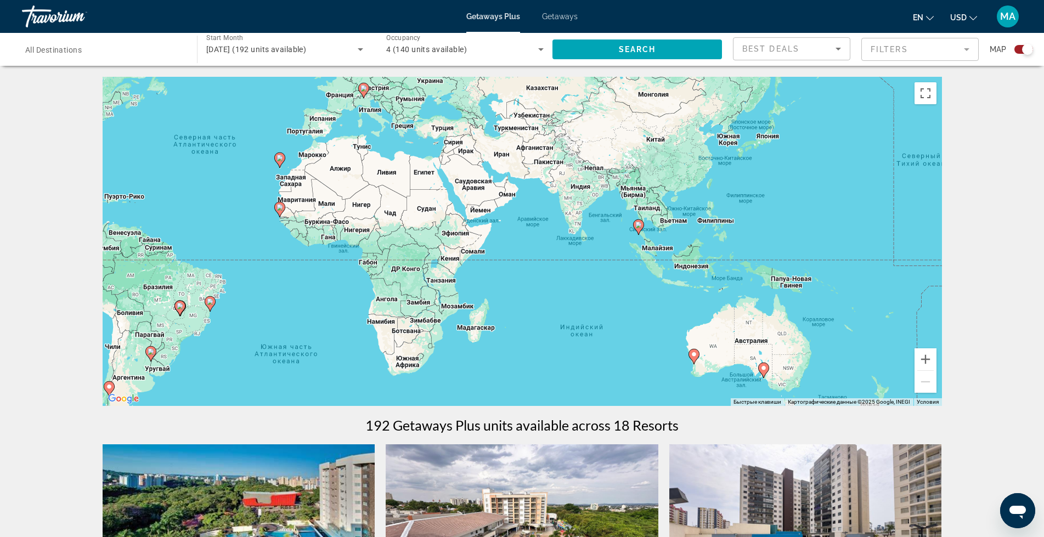
click at [635, 232] on div "Чтобы активировать перетаскивание с помощью клавиатуры, нажмите Alt + Ввод. Пос…" at bounding box center [523, 241] width 840 height 329
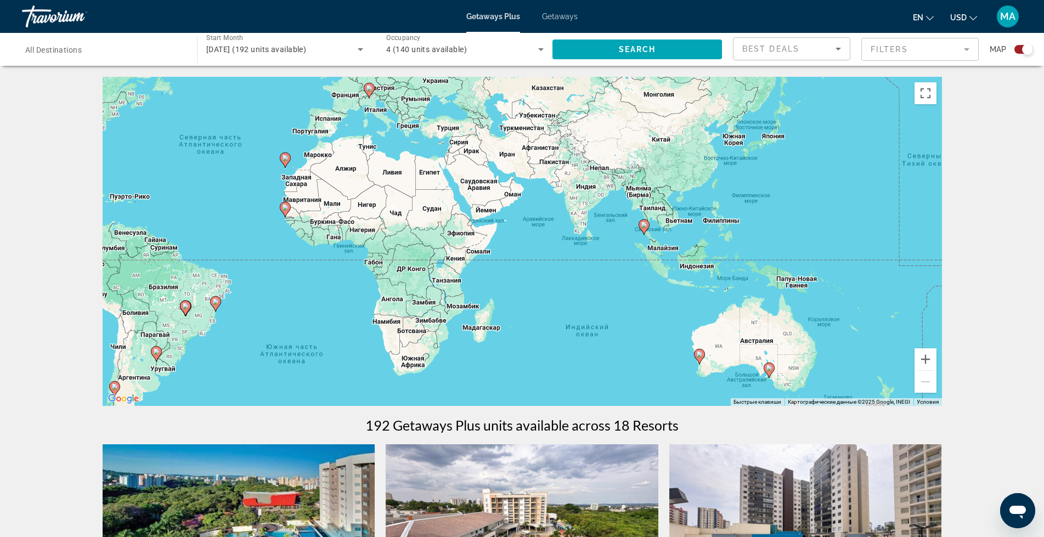
click at [641, 234] on gmp-advanced-marker "Main content" at bounding box center [644, 227] width 11 height 16
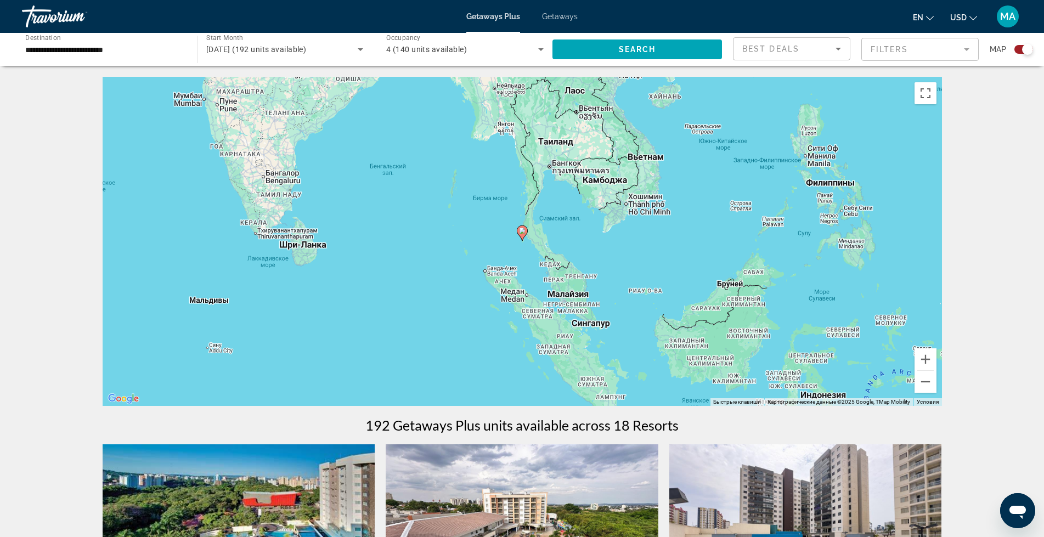
click at [522, 232] on image "Main content" at bounding box center [522, 231] width 7 height 7
type input "**********"
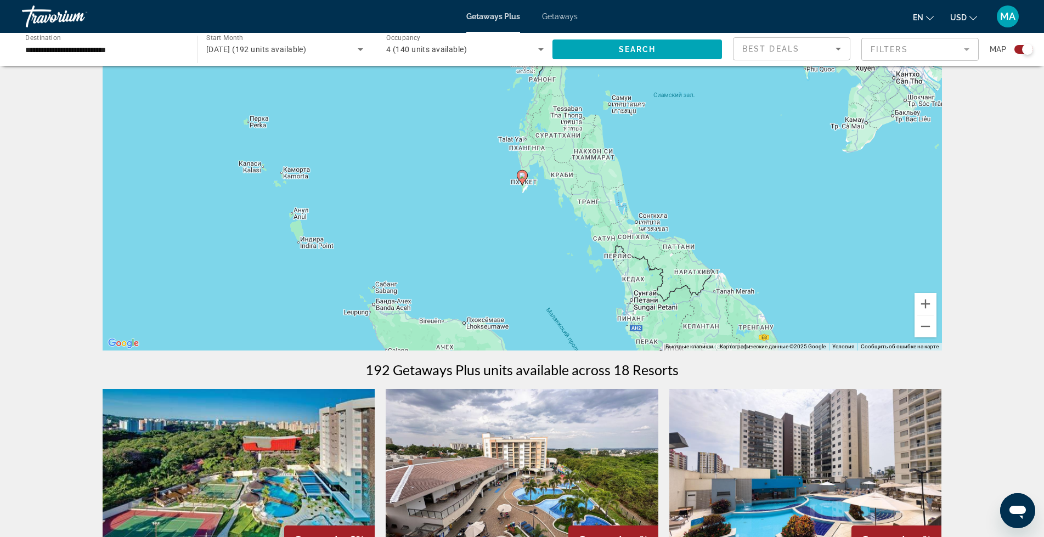
scroll to position [55, 0]
click at [926, 328] on button "Уменьшить" at bounding box center [926, 327] width 22 height 22
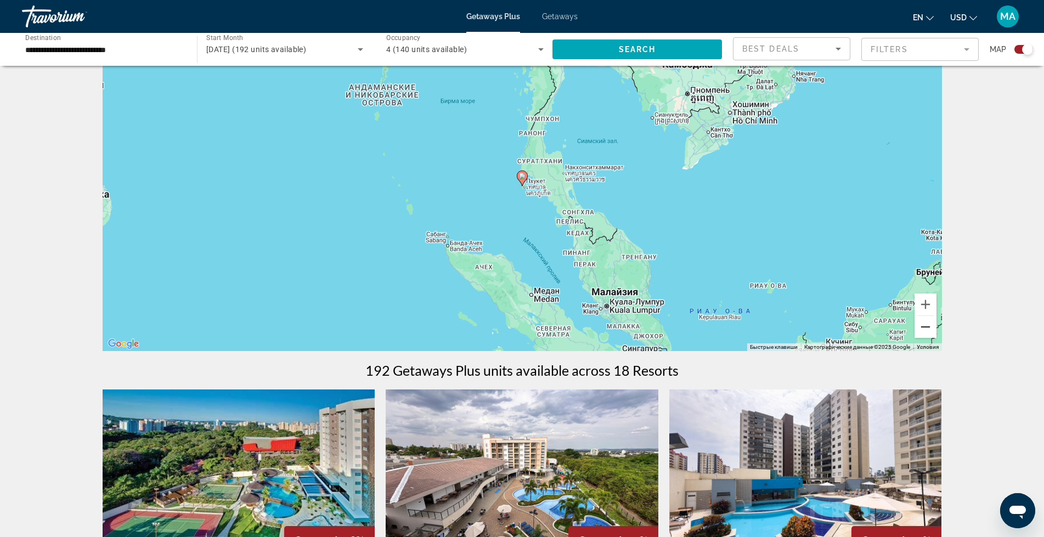
click at [927, 328] on button "Уменьшить" at bounding box center [926, 327] width 22 height 22
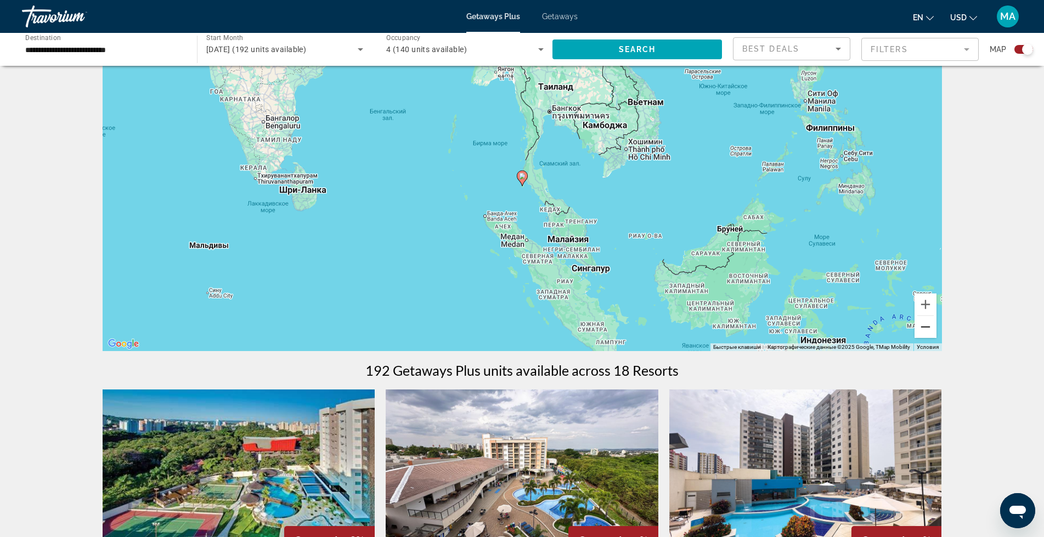
click at [928, 328] on button "Уменьшить" at bounding box center [926, 327] width 22 height 22
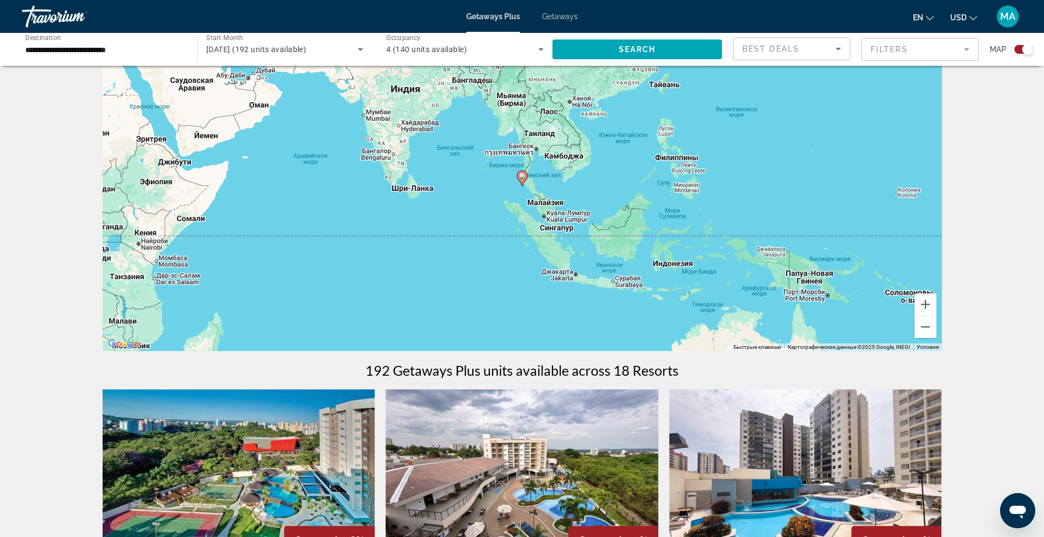
click at [680, 271] on div "Чтобы активировать перетаскивание с помощью клавиатуры, нажмите Alt + Ввод. Пос…" at bounding box center [523, 186] width 840 height 329
click at [680, 269] on div "Чтобы активировать перетаскивание с помощью клавиатуры, нажмите Alt + Ввод. Пос…" at bounding box center [523, 186] width 840 height 329
click at [525, 180] on icon "Main content" at bounding box center [522, 178] width 10 height 14
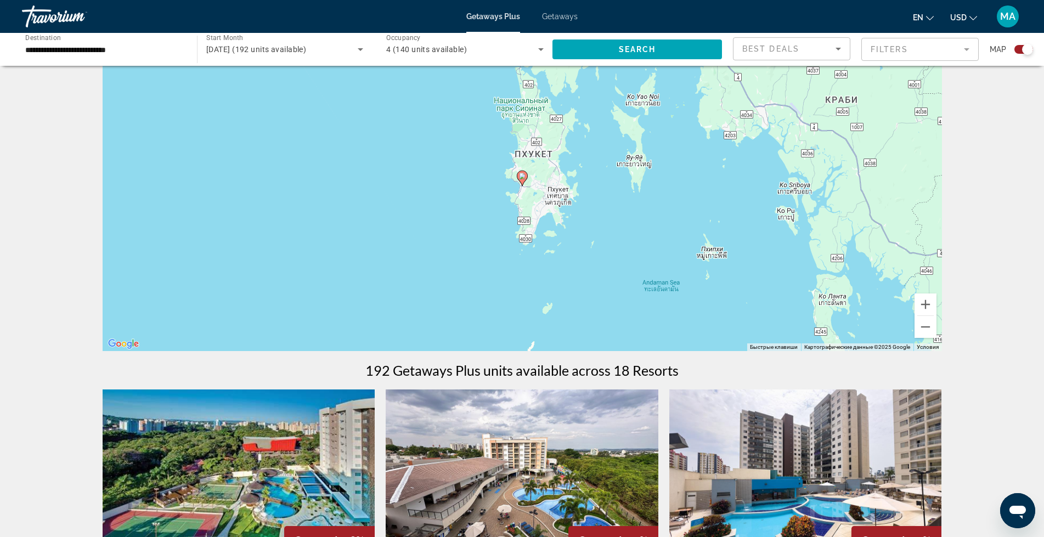
click at [525, 180] on icon "Main content" at bounding box center [522, 178] width 10 height 14
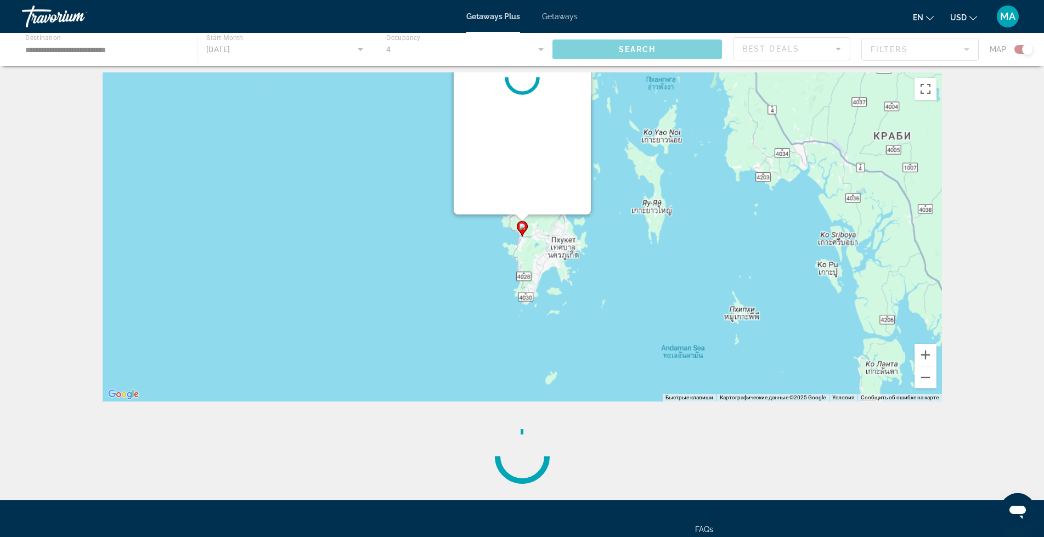
scroll to position [0, 0]
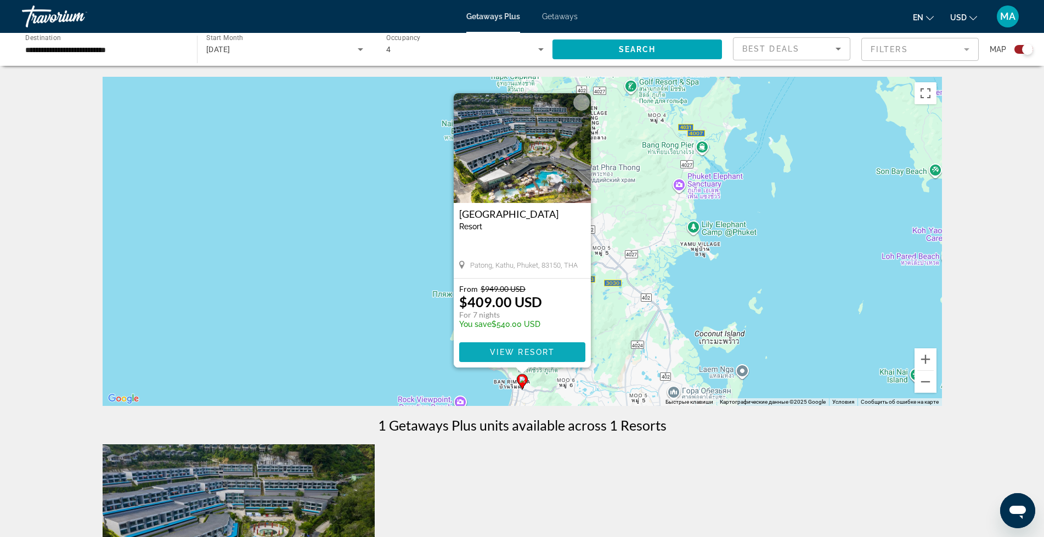
click at [548, 350] on span "View Resort" at bounding box center [521, 352] width 65 height 9
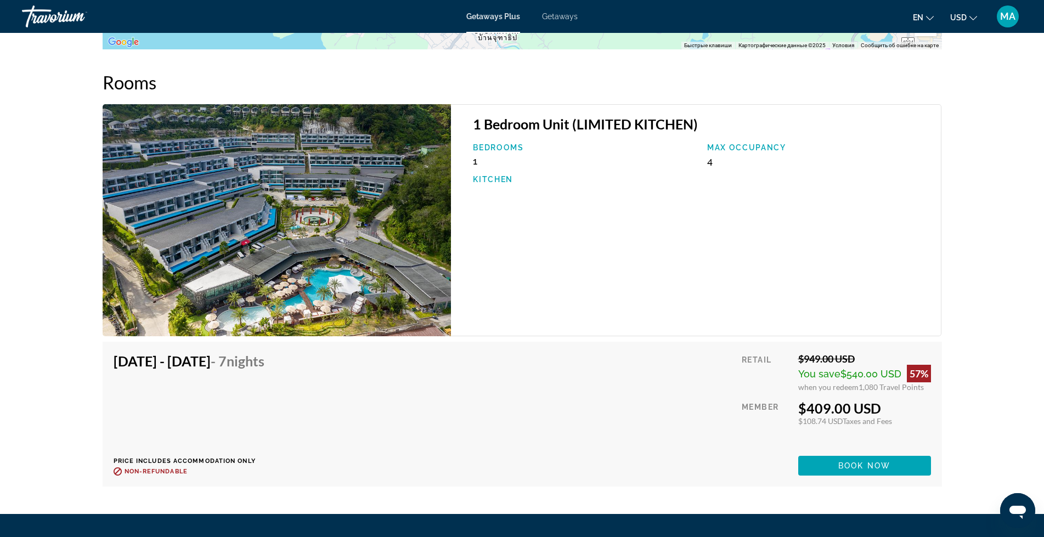
scroll to position [1664, 0]
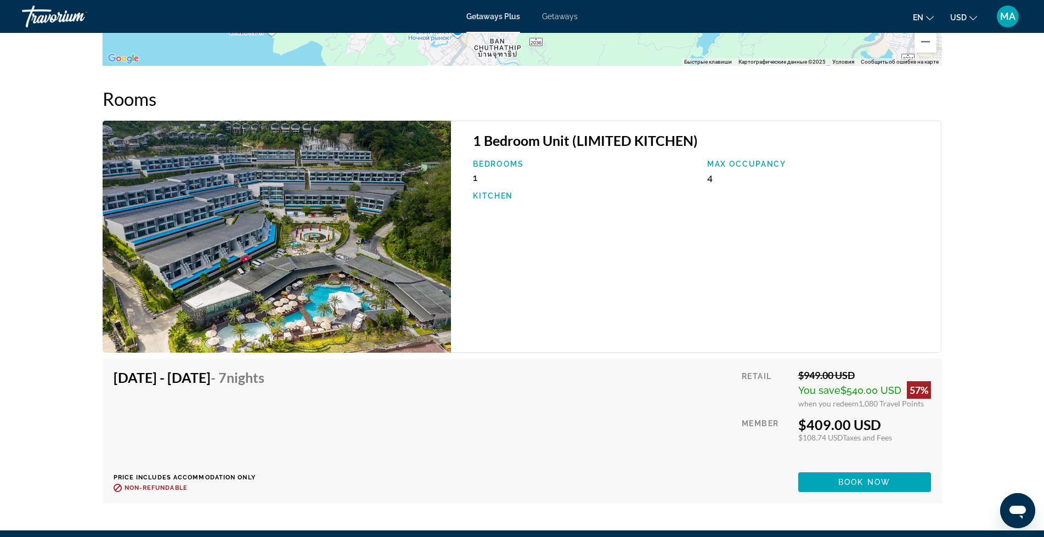
click at [185, 241] on img "Main content" at bounding box center [277, 237] width 349 height 232
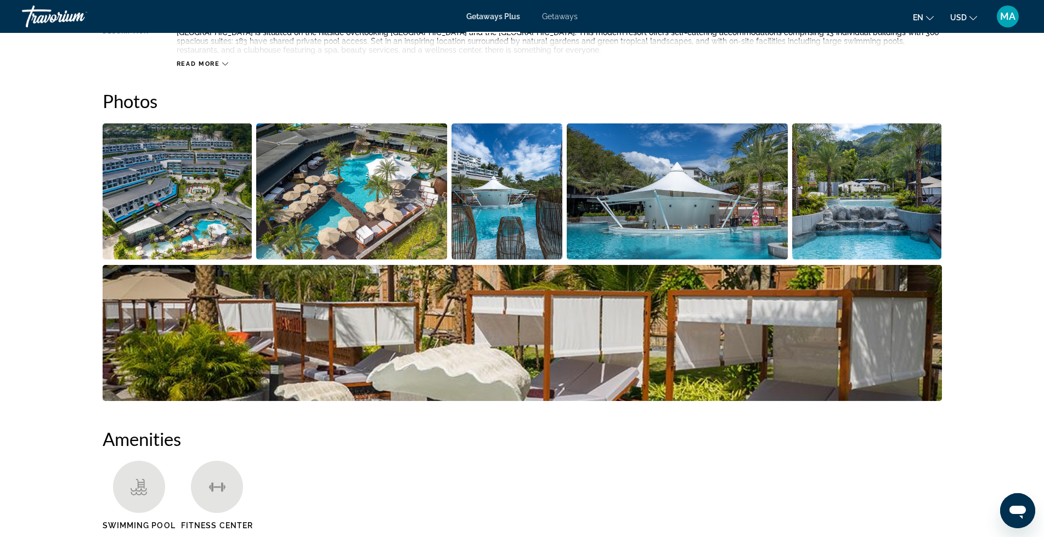
scroll to position [329, 0]
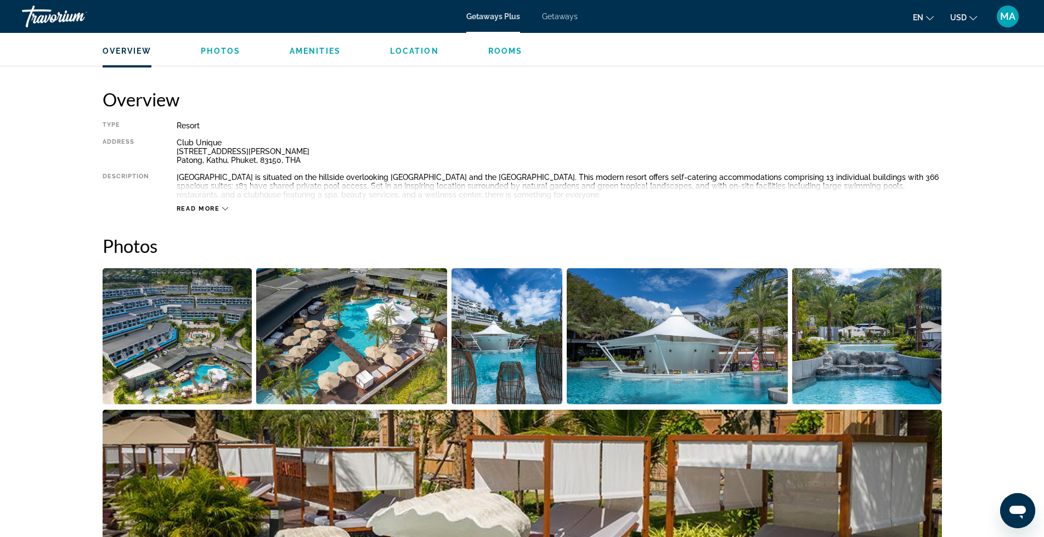
click at [176, 318] on img "Open full-screen image slider" at bounding box center [178, 336] width 150 height 136
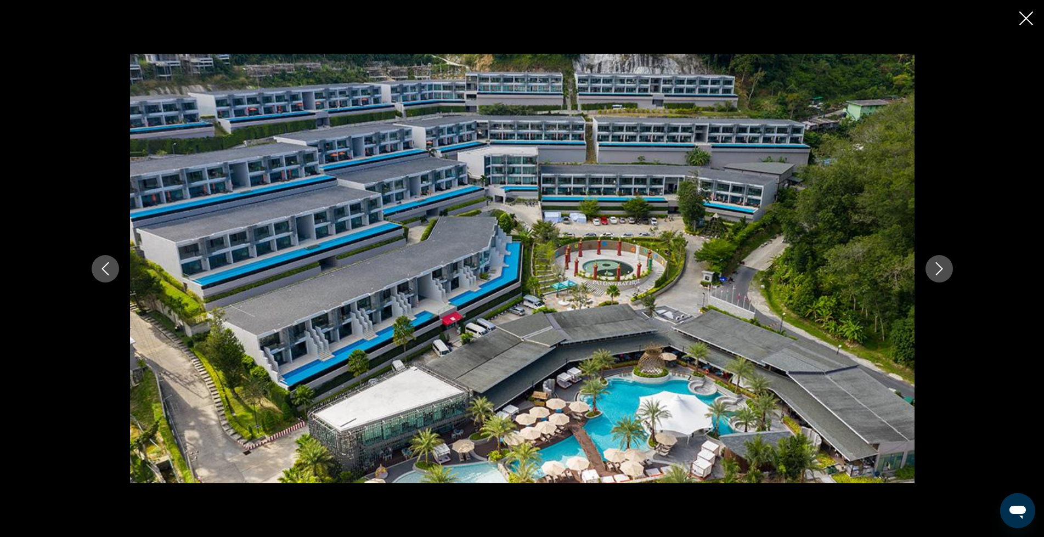
click at [941, 267] on icon "Next image" at bounding box center [939, 268] width 7 height 13
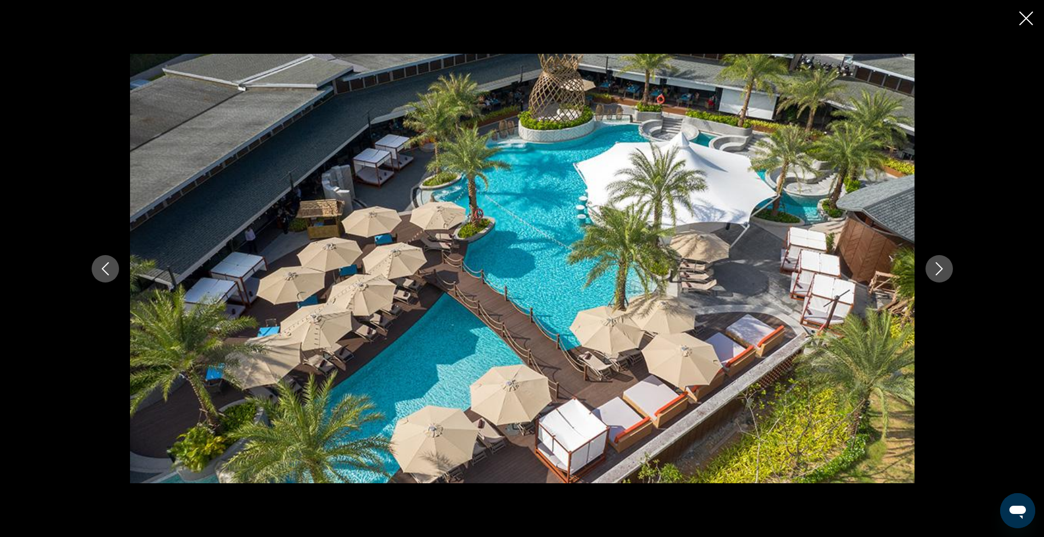
click at [941, 267] on icon "Next image" at bounding box center [939, 268] width 7 height 13
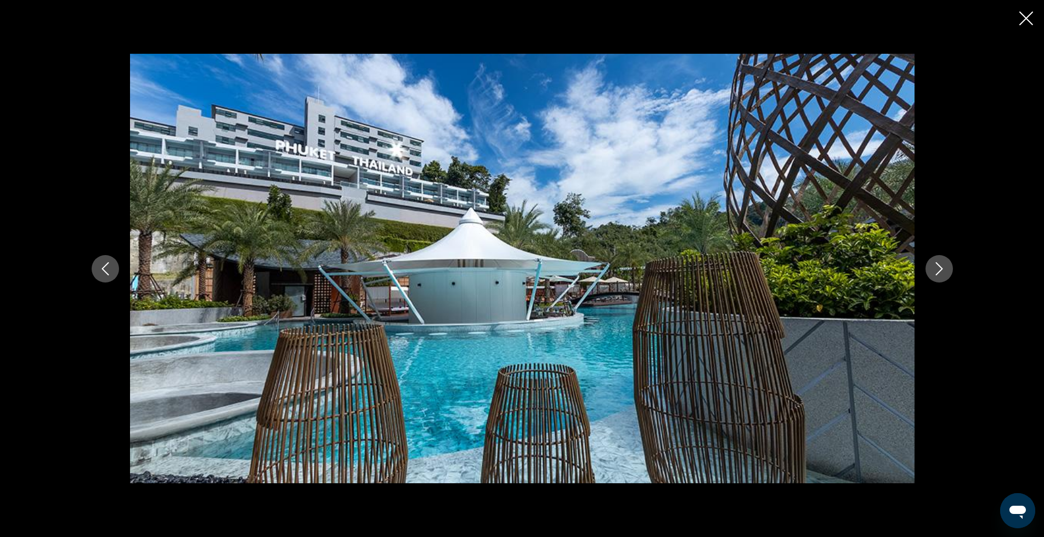
click at [941, 267] on icon "Next image" at bounding box center [939, 268] width 7 height 13
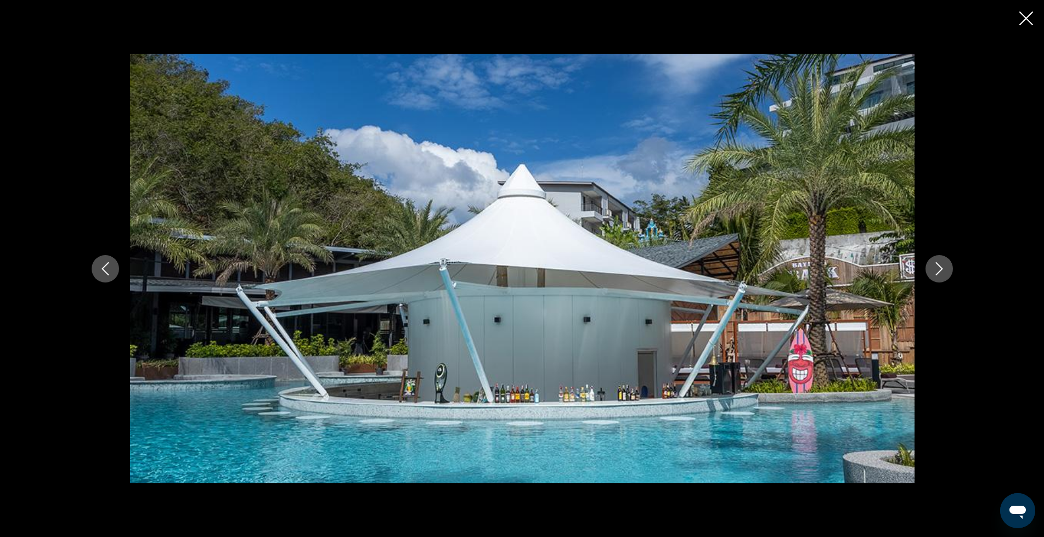
click at [941, 267] on icon "Next image" at bounding box center [939, 268] width 7 height 13
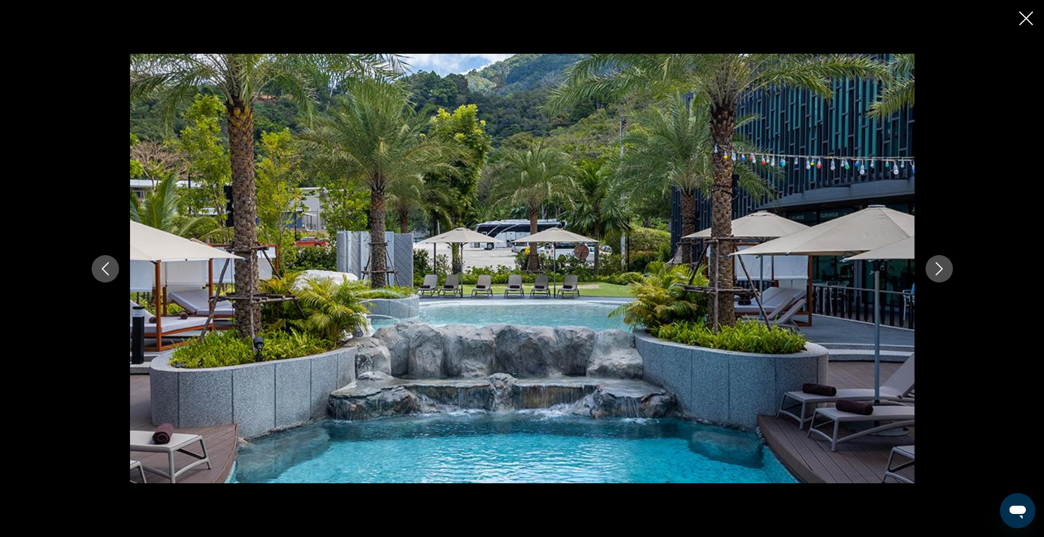
click at [941, 267] on icon "Next image" at bounding box center [939, 268] width 7 height 13
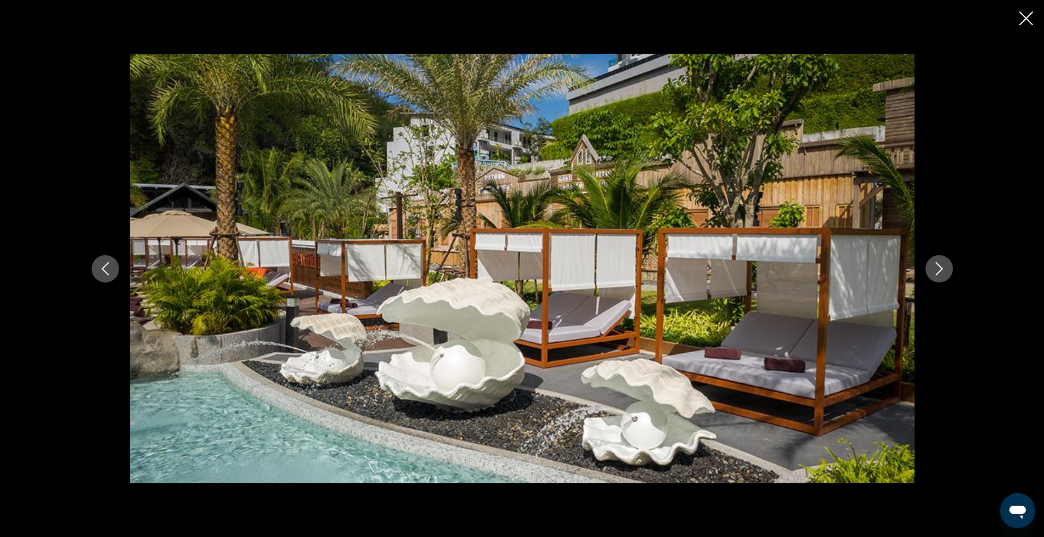
click at [941, 267] on icon "Next image" at bounding box center [939, 268] width 7 height 13
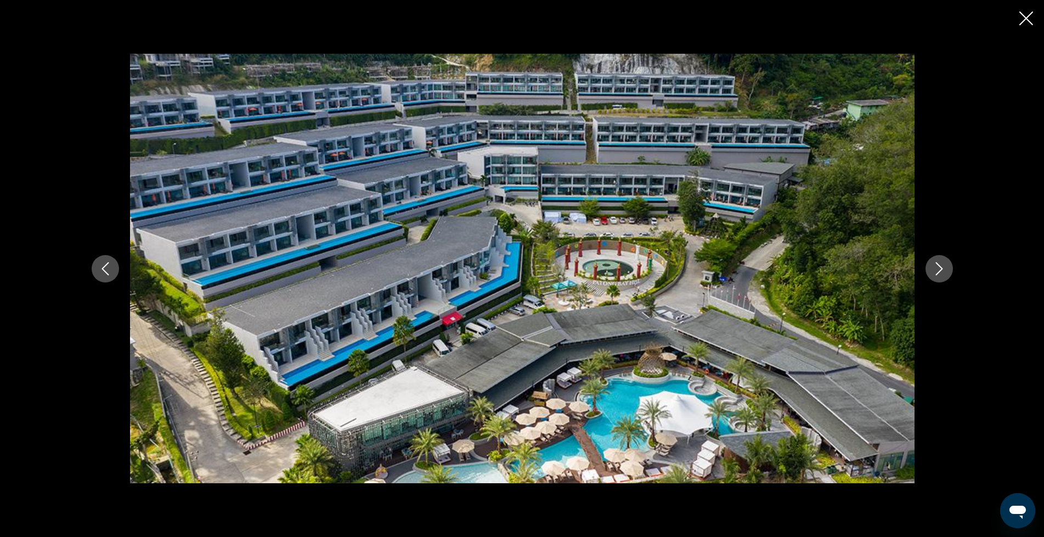
click at [942, 267] on icon "Next image" at bounding box center [939, 268] width 13 height 13
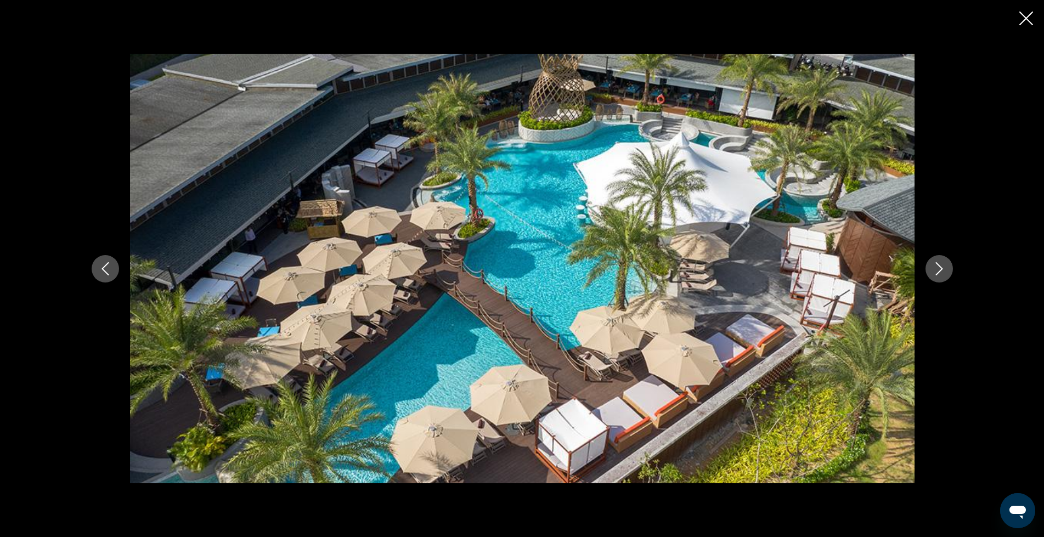
click at [942, 267] on icon "Next image" at bounding box center [939, 268] width 13 height 13
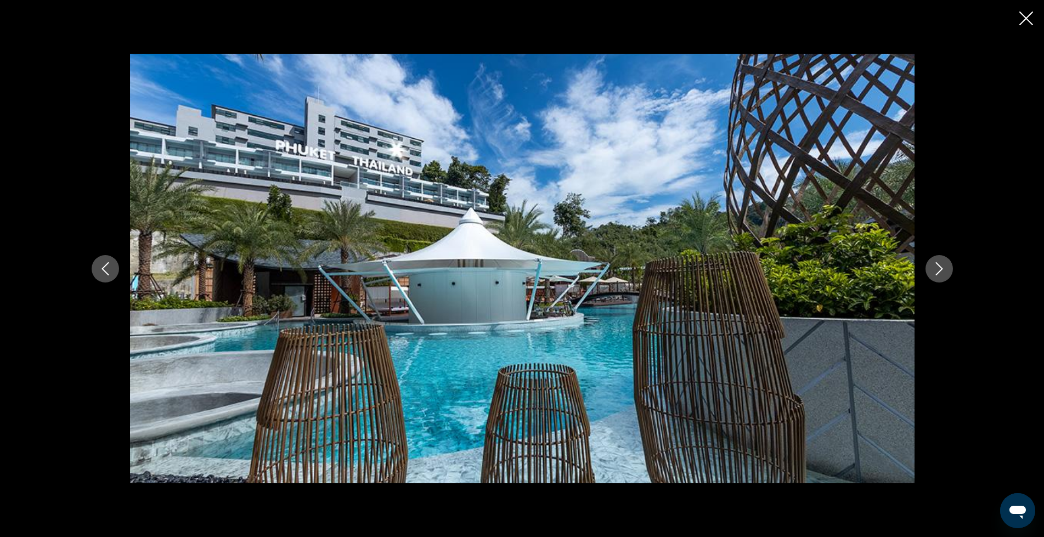
click at [942, 267] on icon "Next image" at bounding box center [939, 268] width 13 height 13
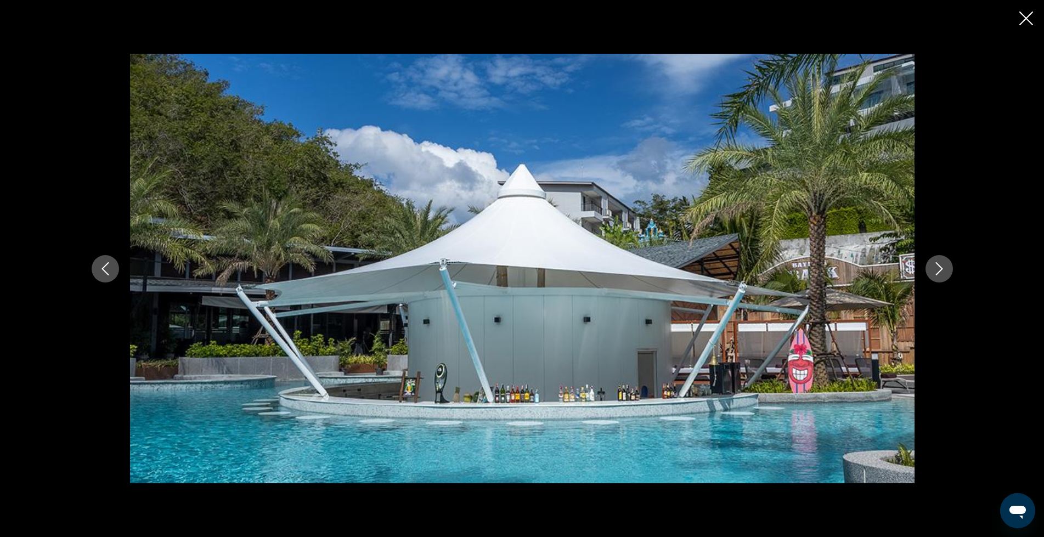
click at [942, 267] on icon "Next image" at bounding box center [939, 268] width 13 height 13
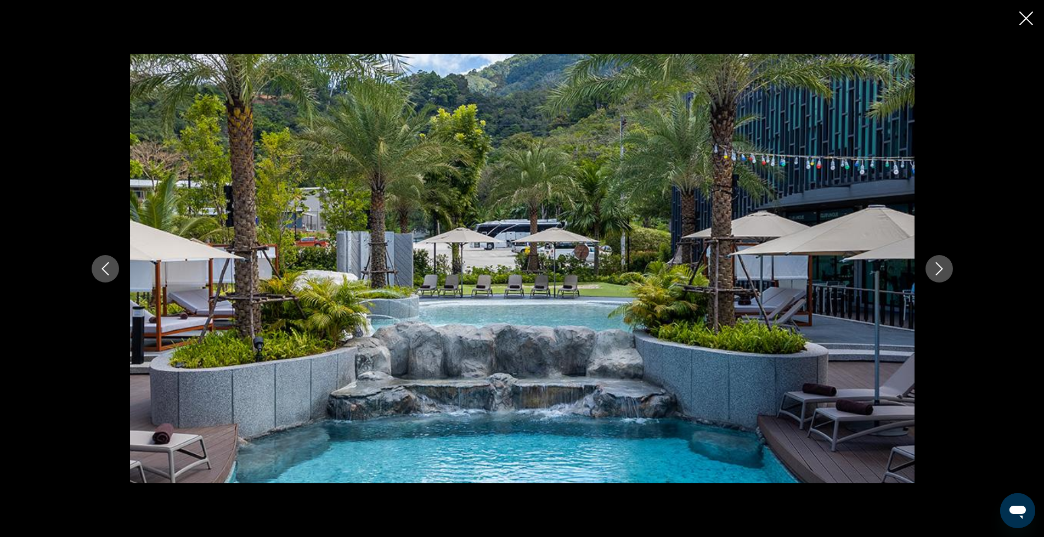
click at [942, 267] on icon "Next image" at bounding box center [939, 268] width 13 height 13
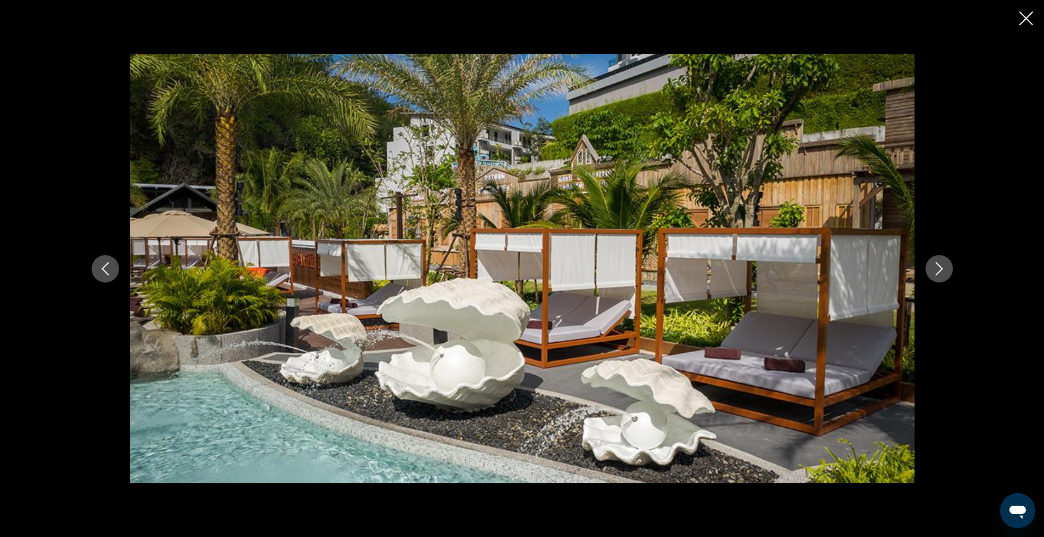
click at [1029, 19] on icon "Close slideshow" at bounding box center [1027, 19] width 14 height 14
